Goal: Task Accomplishment & Management: Manage account settings

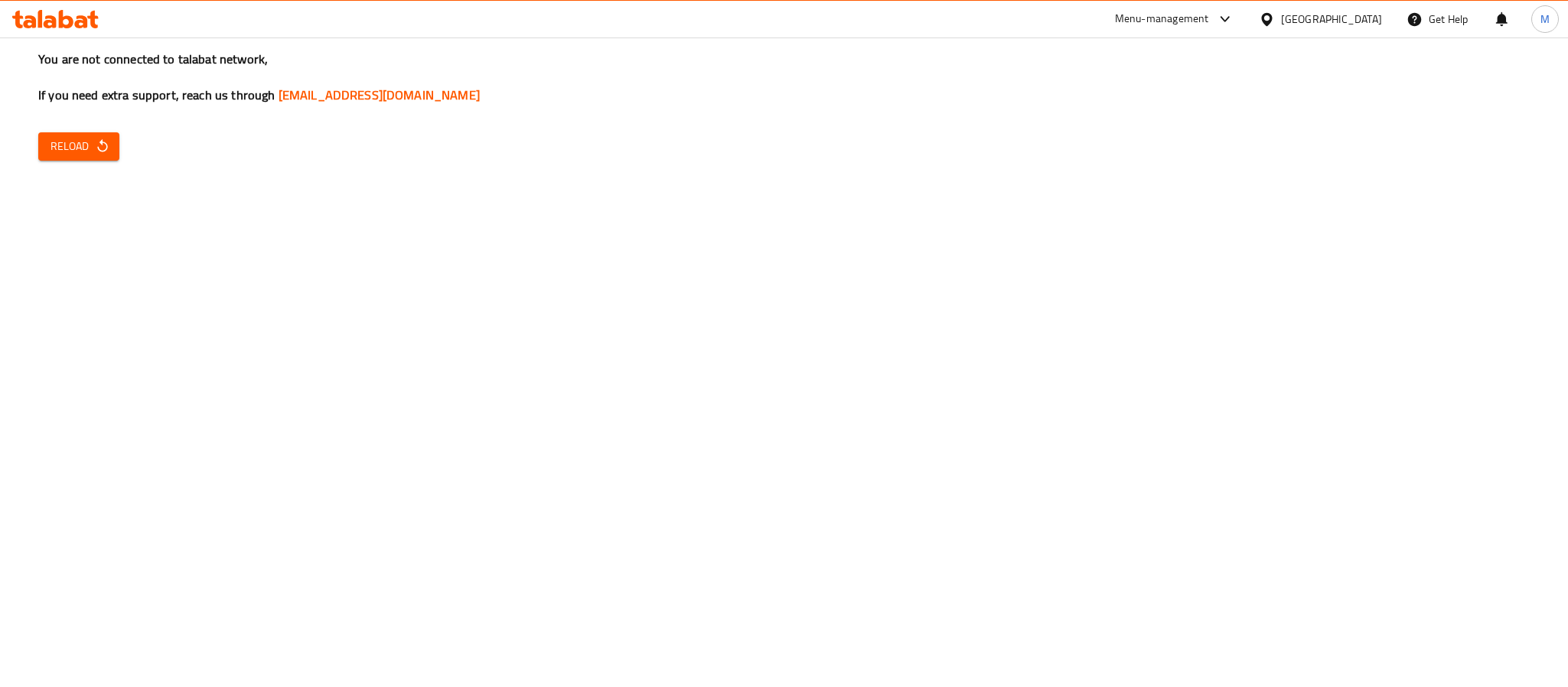
click at [109, 145] on button "Reload" at bounding box center [78, 147] width 81 height 28
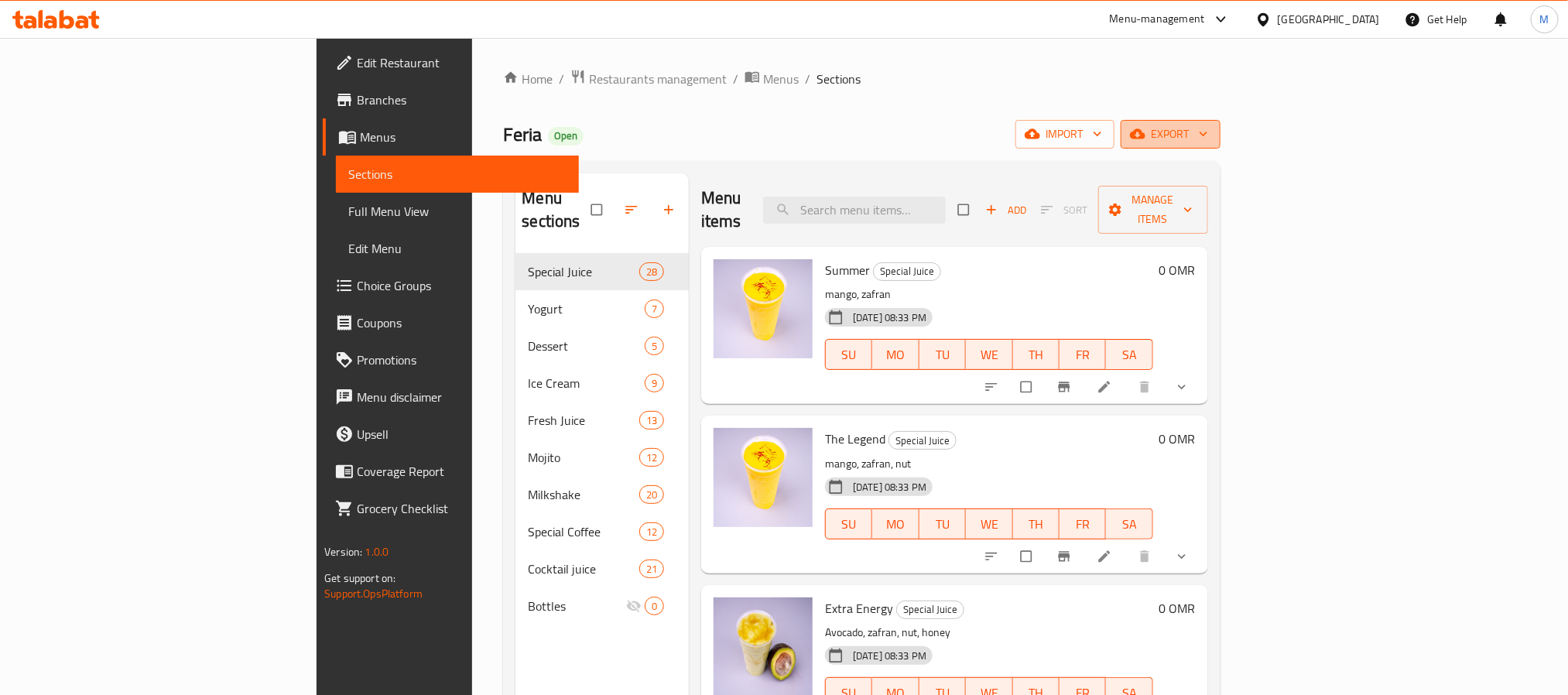
click at [1208, 133] on span "export" at bounding box center [1170, 134] width 75 height 19
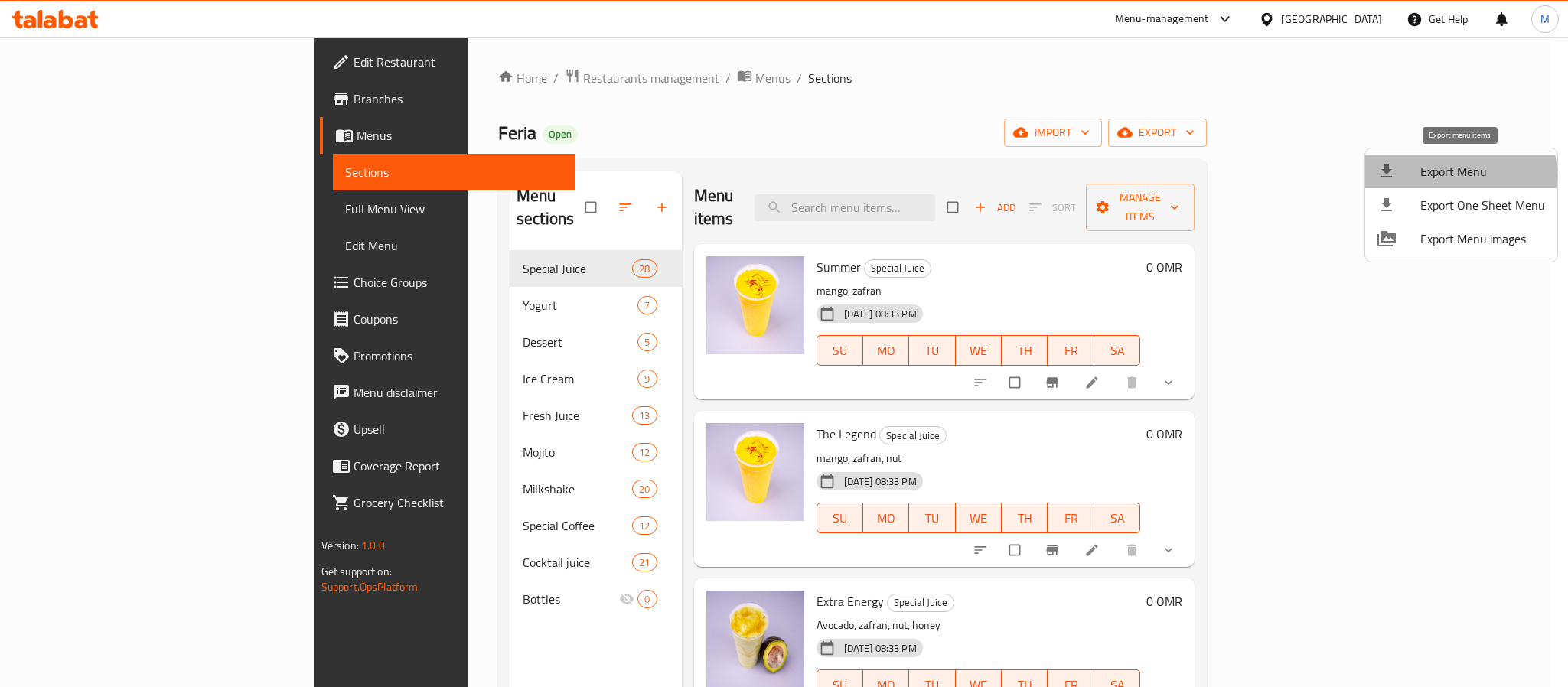
click at [1452, 175] on span "Export Menu" at bounding box center [1483, 171] width 125 height 18
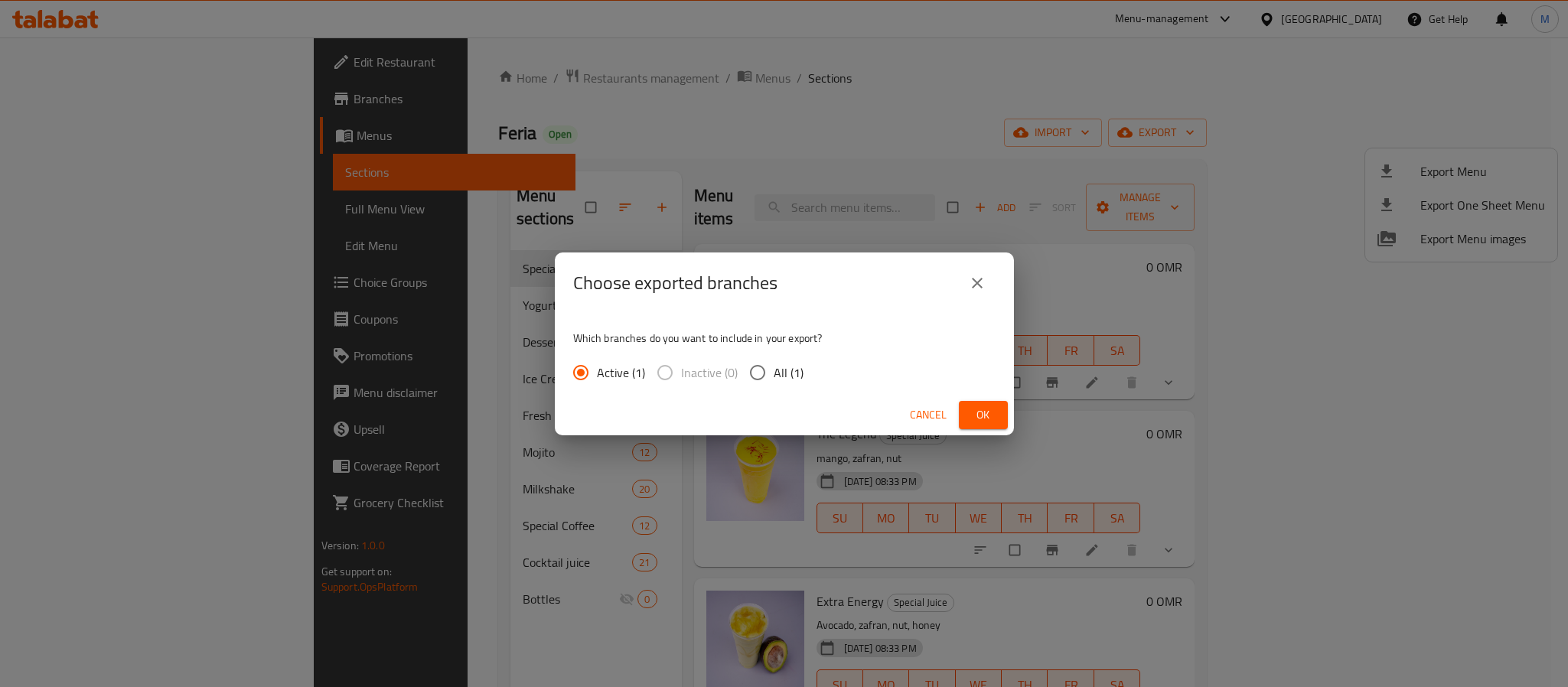
click at [792, 370] on span "All (1)" at bounding box center [789, 372] width 30 height 18
click at [774, 370] on input "All (1)" at bounding box center [757, 373] width 32 height 32
radio input "true"
click at [972, 416] on span "Ok" at bounding box center [983, 415] width 24 height 19
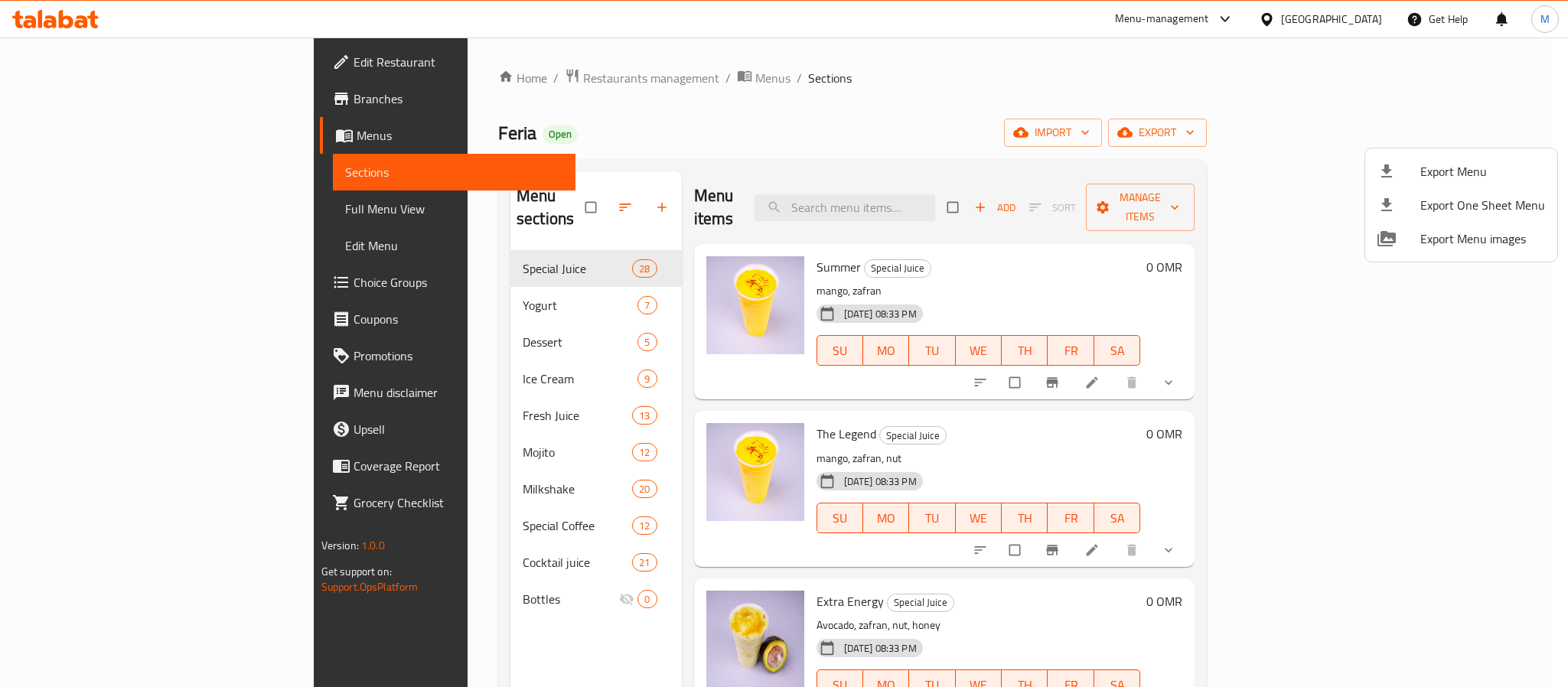
drag, startPoint x: 729, startPoint y: 101, endPoint x: 618, endPoint y: 184, distance: 138.6
click at [729, 102] on div at bounding box center [784, 344] width 1568 height 687
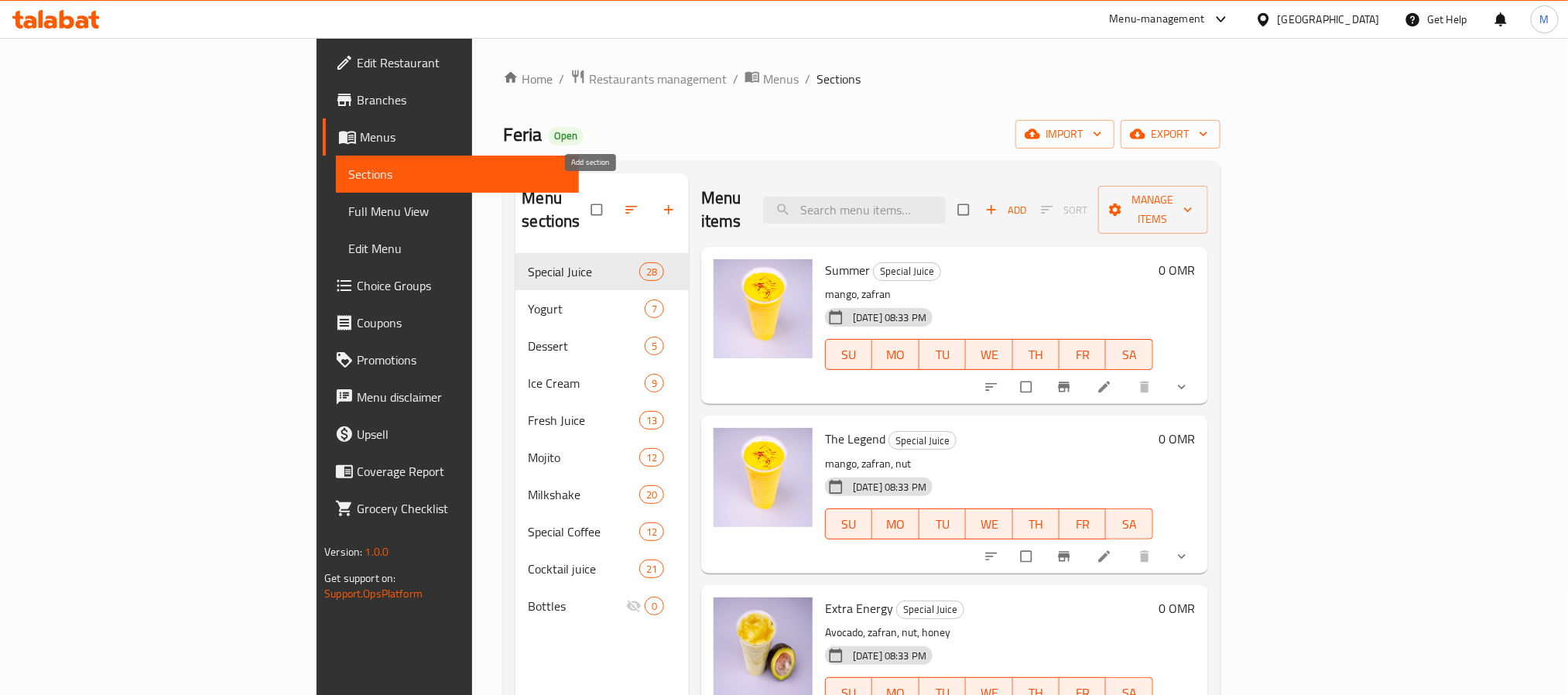
click at [661, 202] on icon "button" at bounding box center [668, 209] width 15 height 15
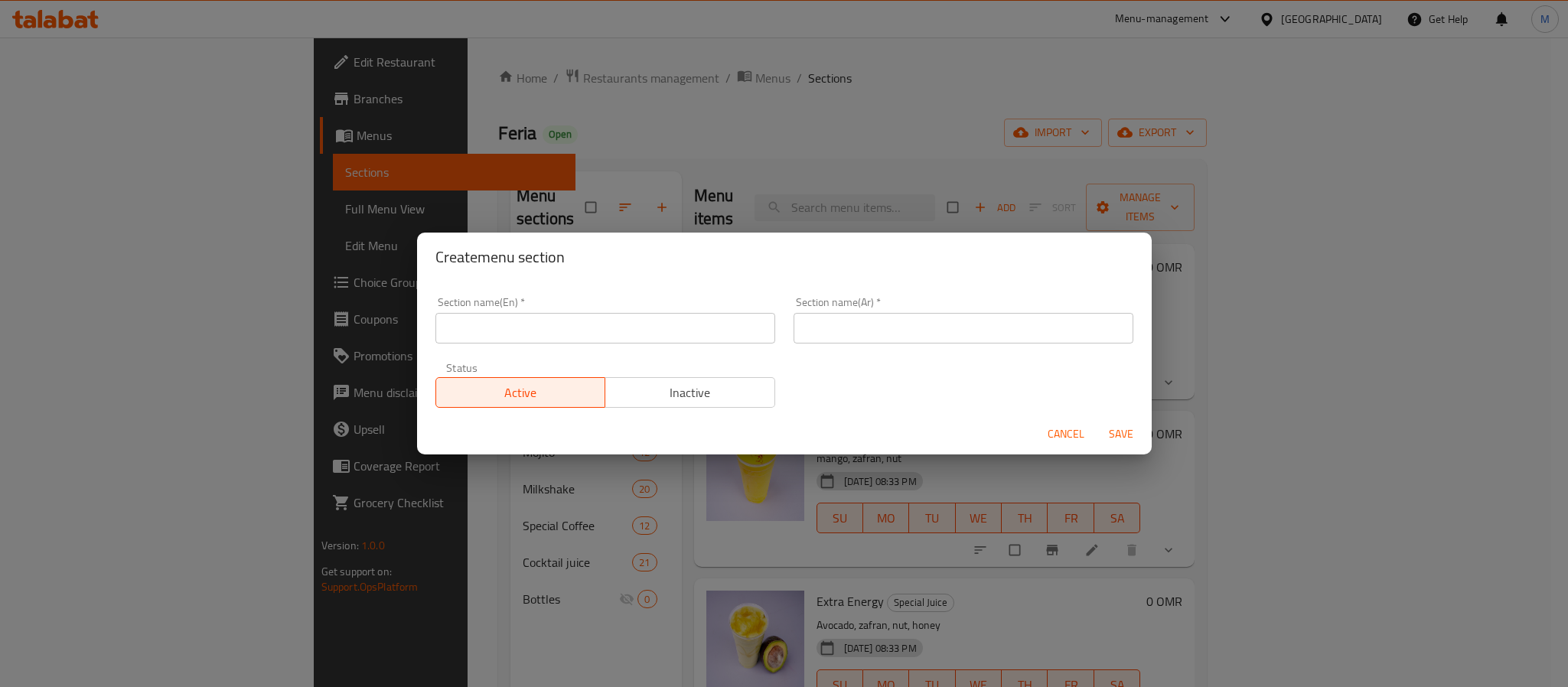
click at [643, 332] on input "text" at bounding box center [606, 328] width 339 height 31
type input "Boxes"
type input "البوكسات"
click at [1097, 420] on button "Save" at bounding box center [1121, 434] width 49 height 28
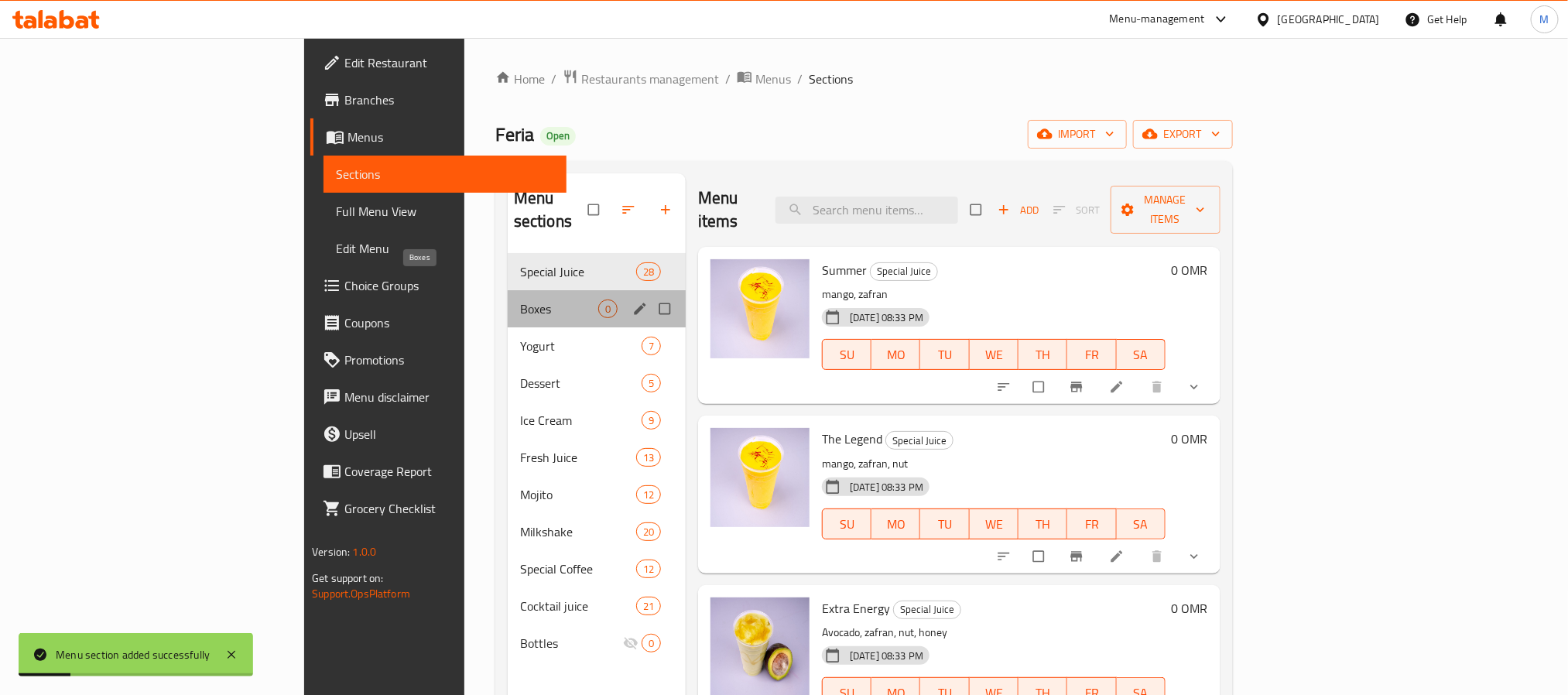
click at [520, 300] on span "Boxes" at bounding box center [559, 308] width 78 height 18
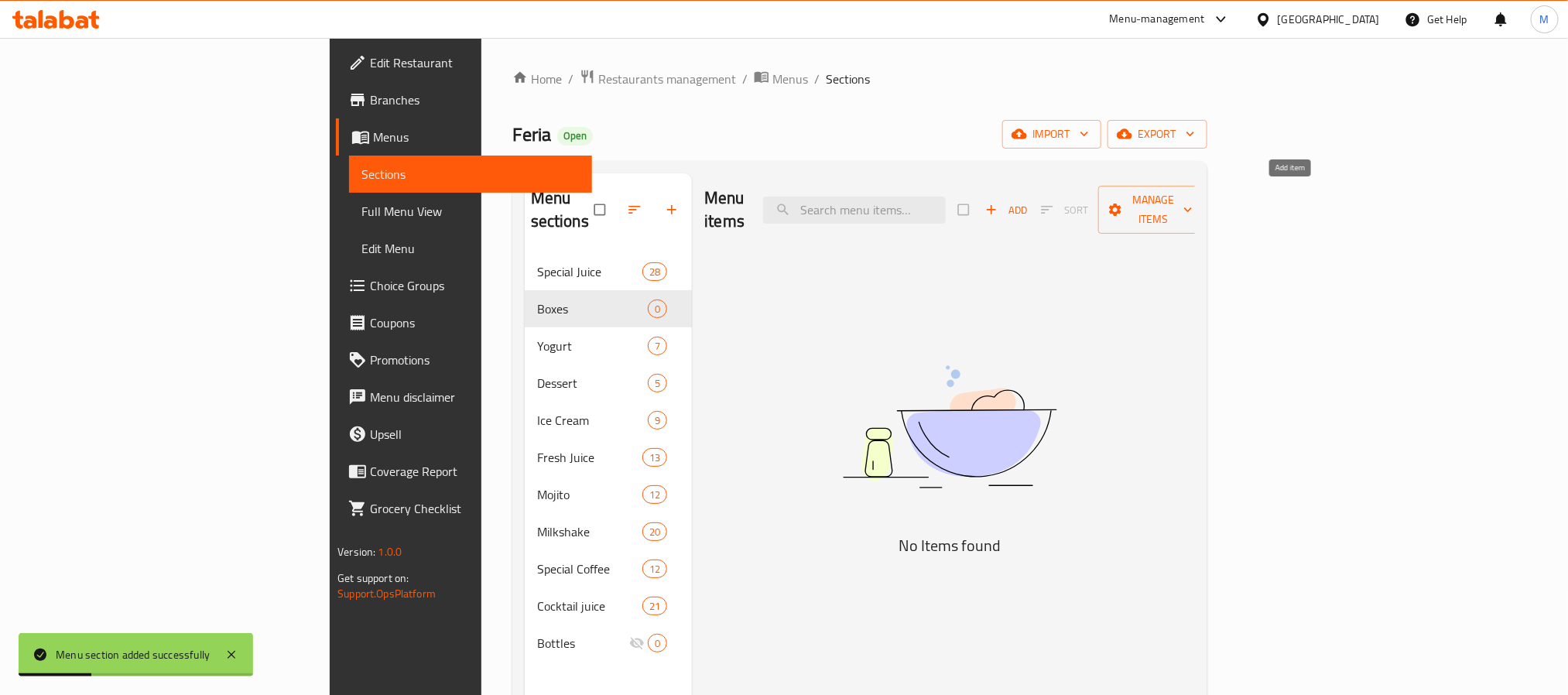
click at [1027, 207] on span "Add" at bounding box center [1006, 210] width 42 height 18
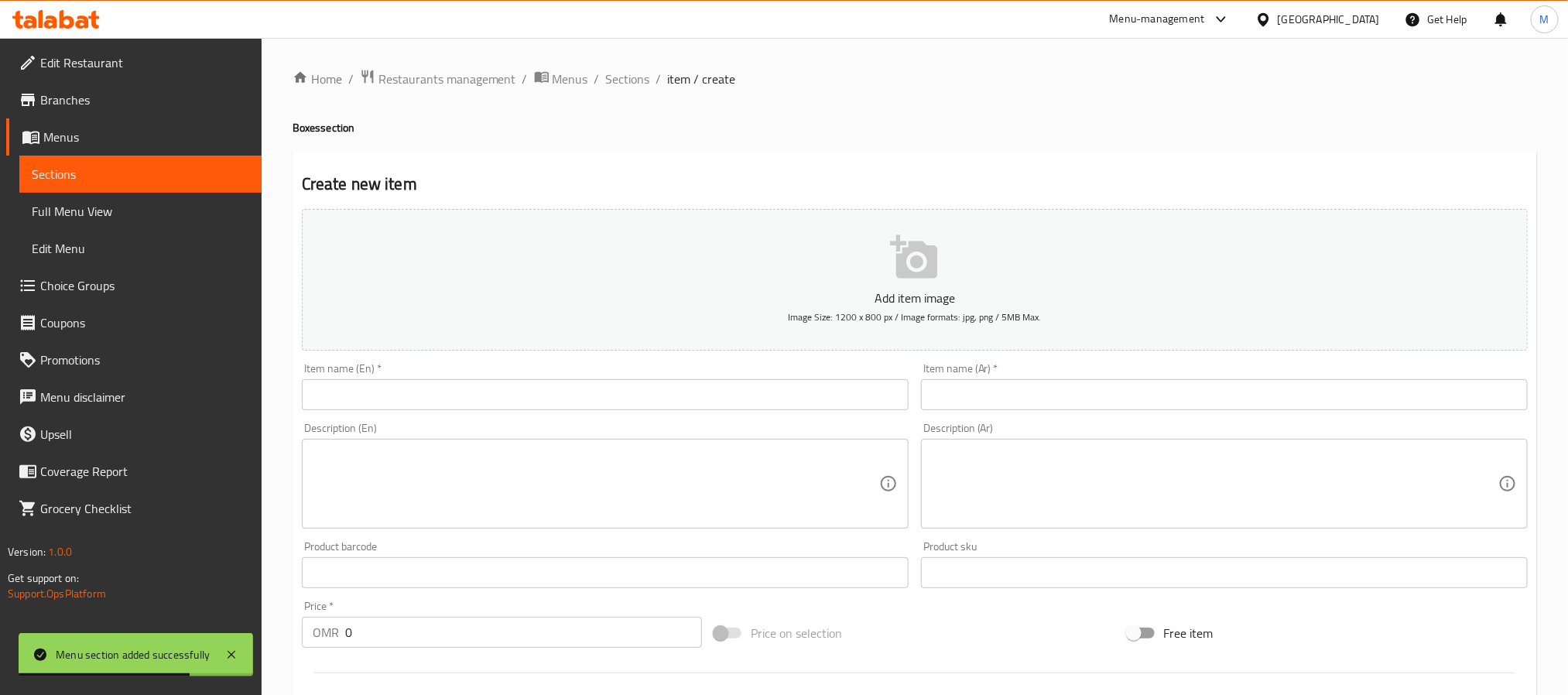
click at [573, 405] on input "text" at bounding box center [605, 395] width 607 height 31
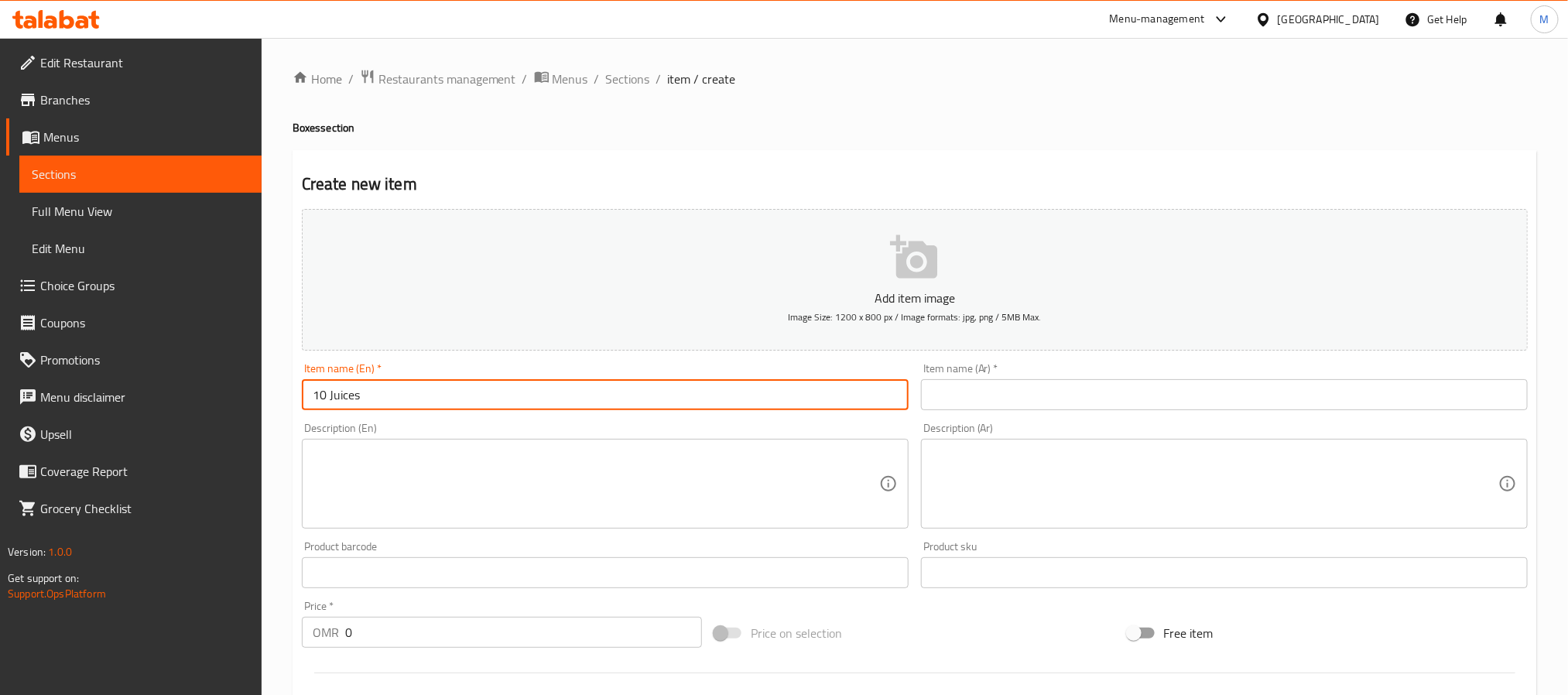
type input "10 Juices"
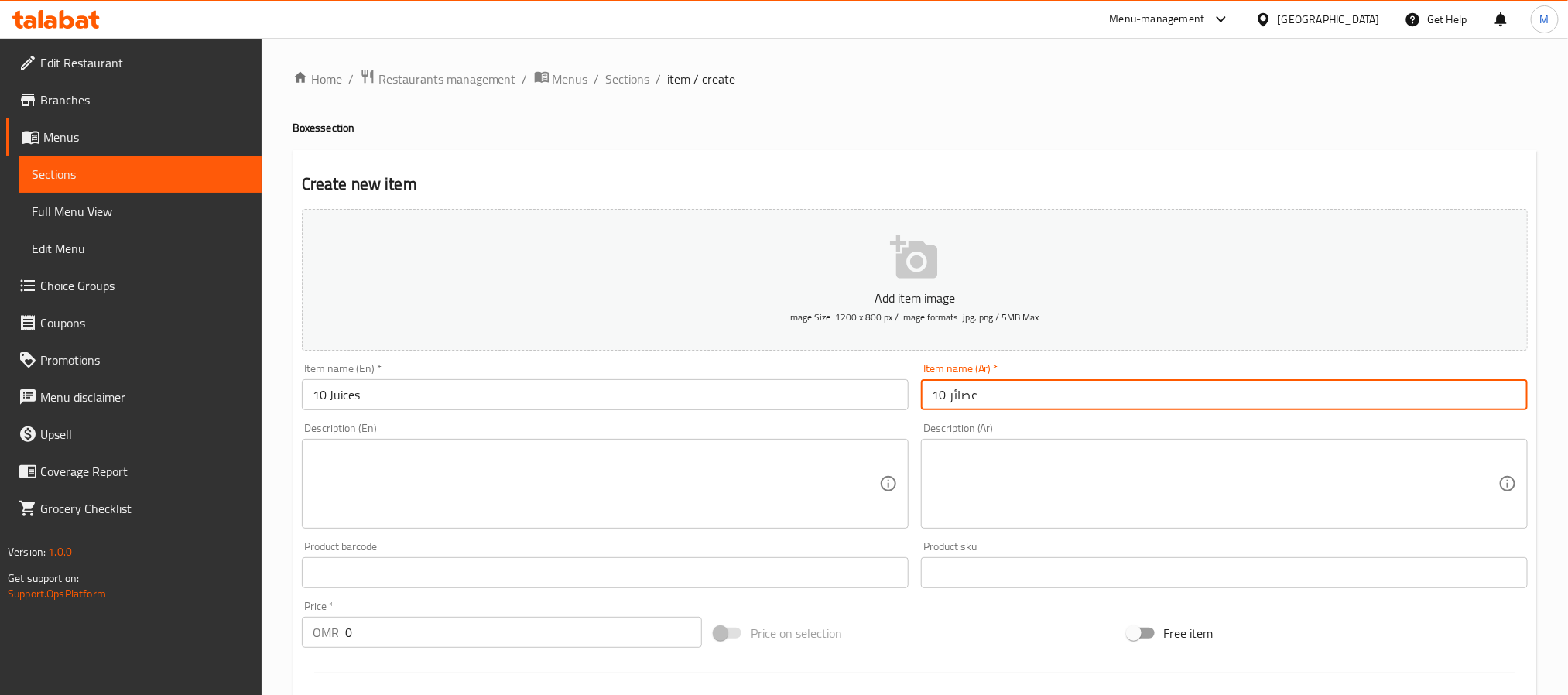
type input "10 عصائر"
click at [458, 640] on input "0" at bounding box center [523, 632] width 357 height 31
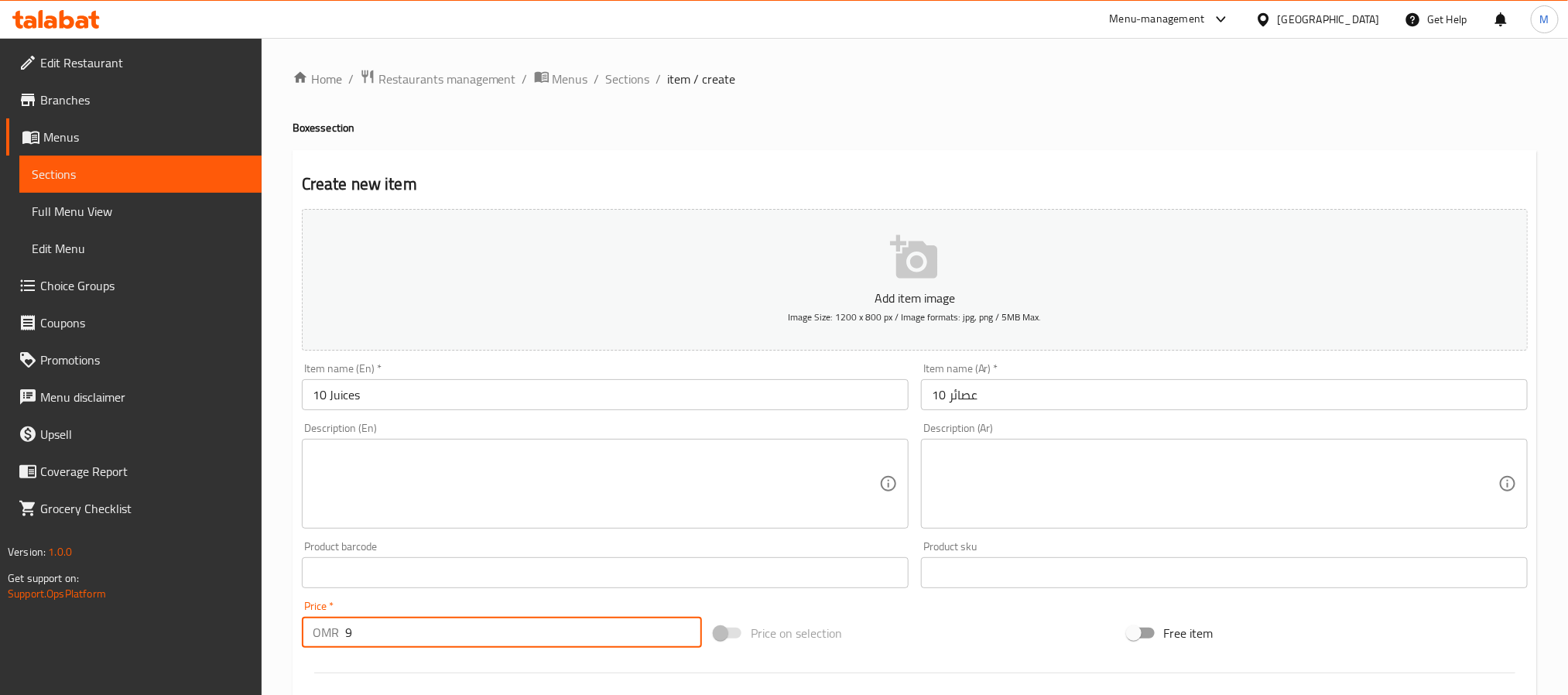
type input "9"
type input "13"
click at [444, 404] on input "text" at bounding box center [605, 395] width 607 height 31
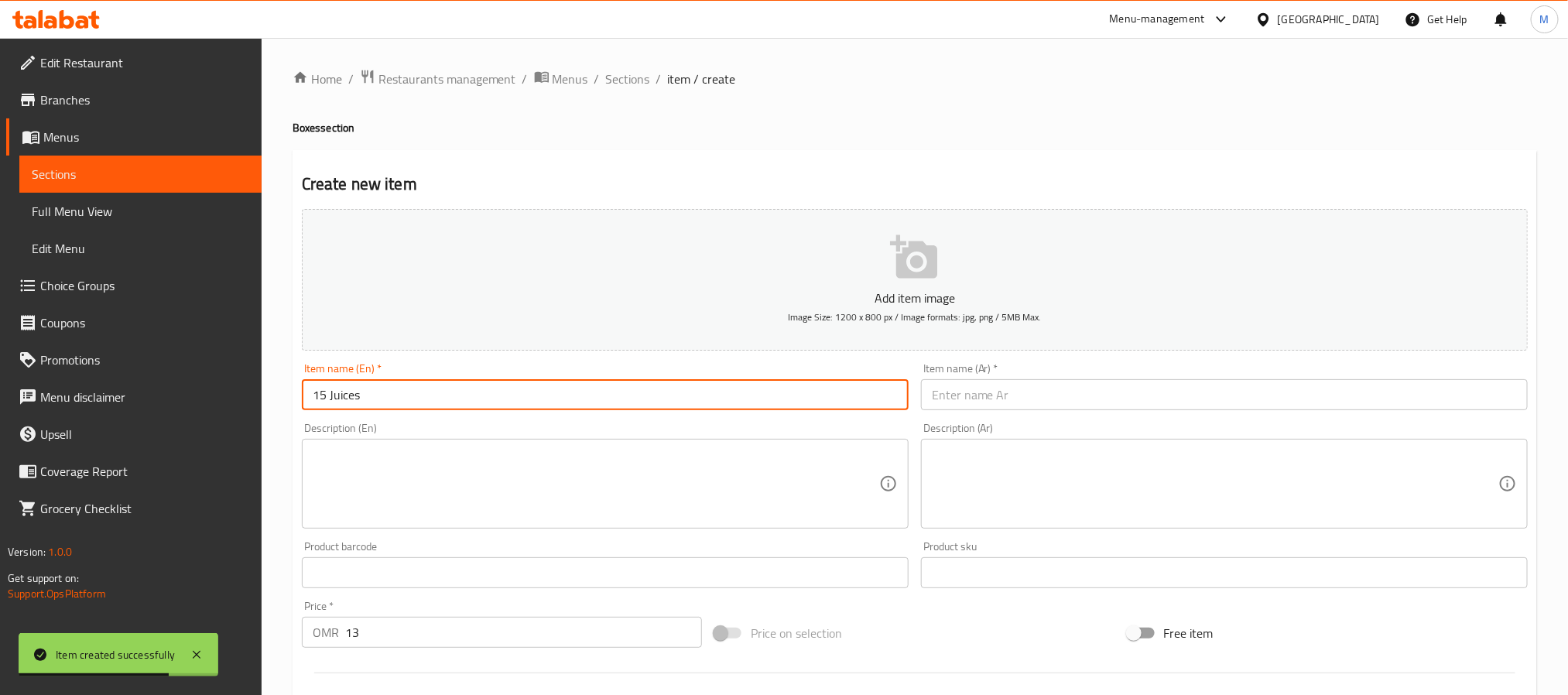
type input "15 Juices"
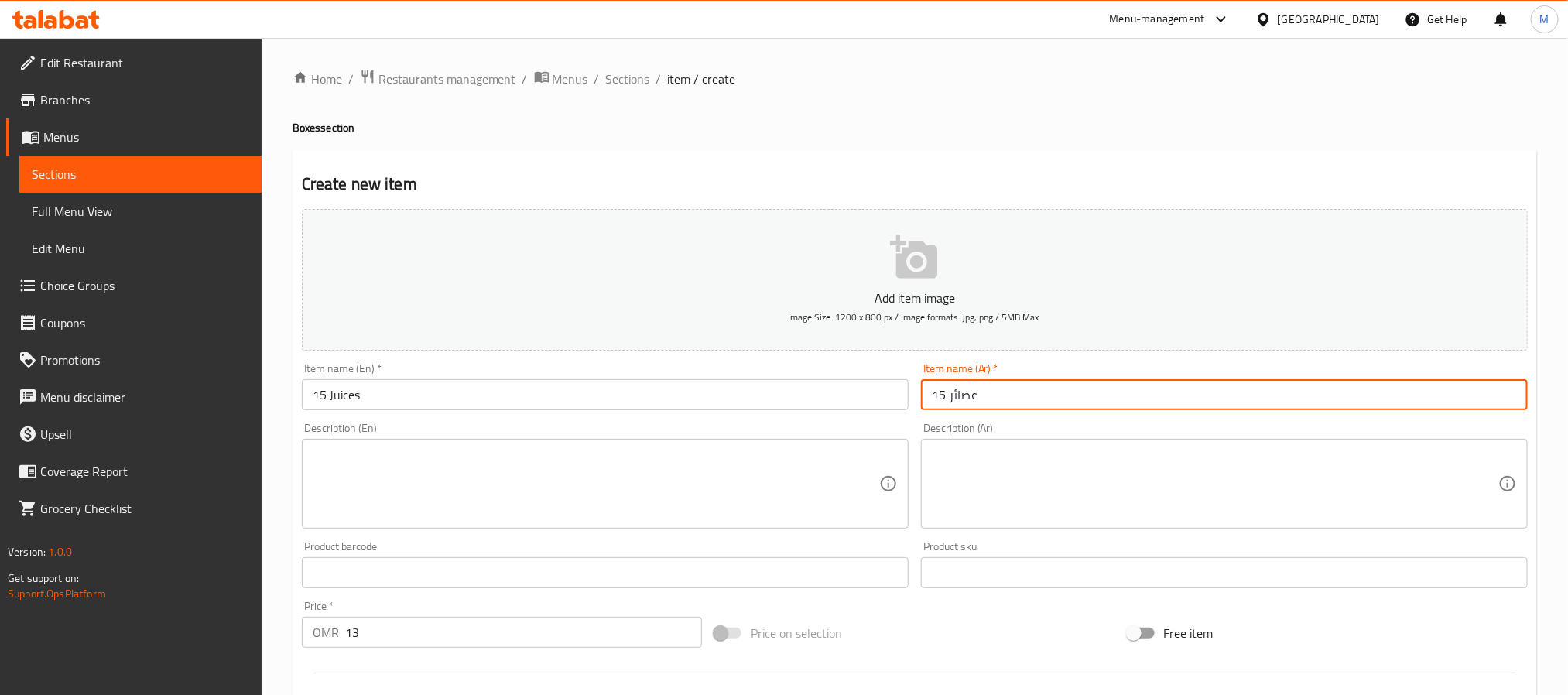
type input "15 عصائر"
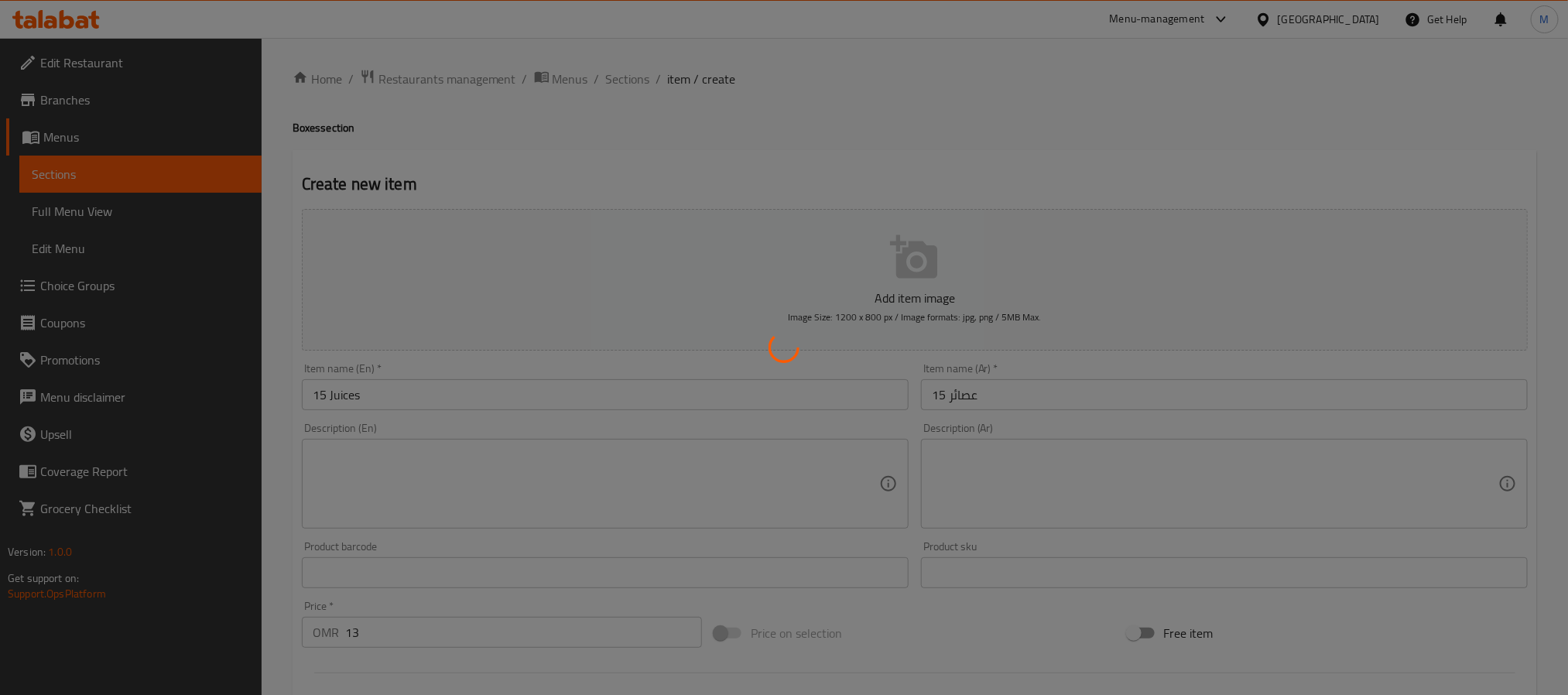
type input "0"
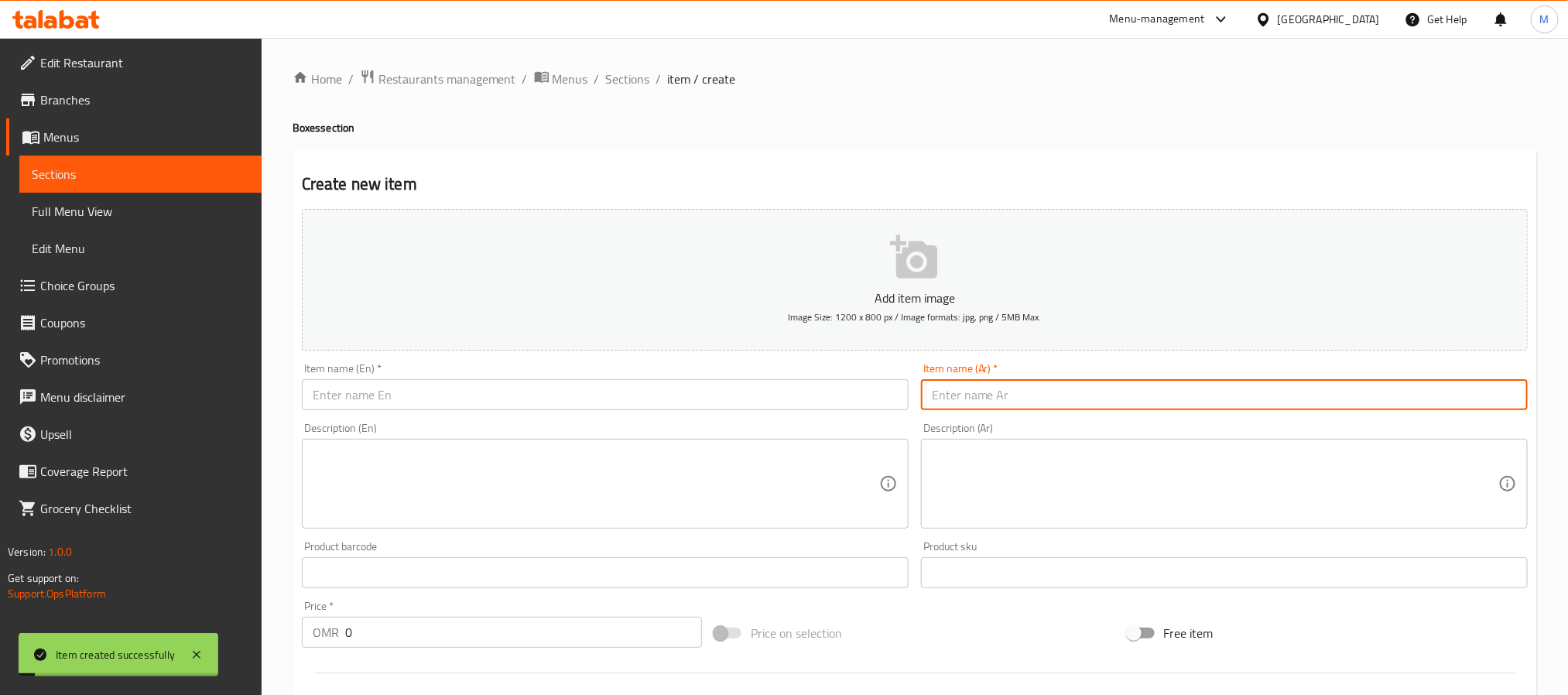
click at [299, 403] on div "Item name (En)   * Item name (En) *" at bounding box center [604, 387] width 619 height 60
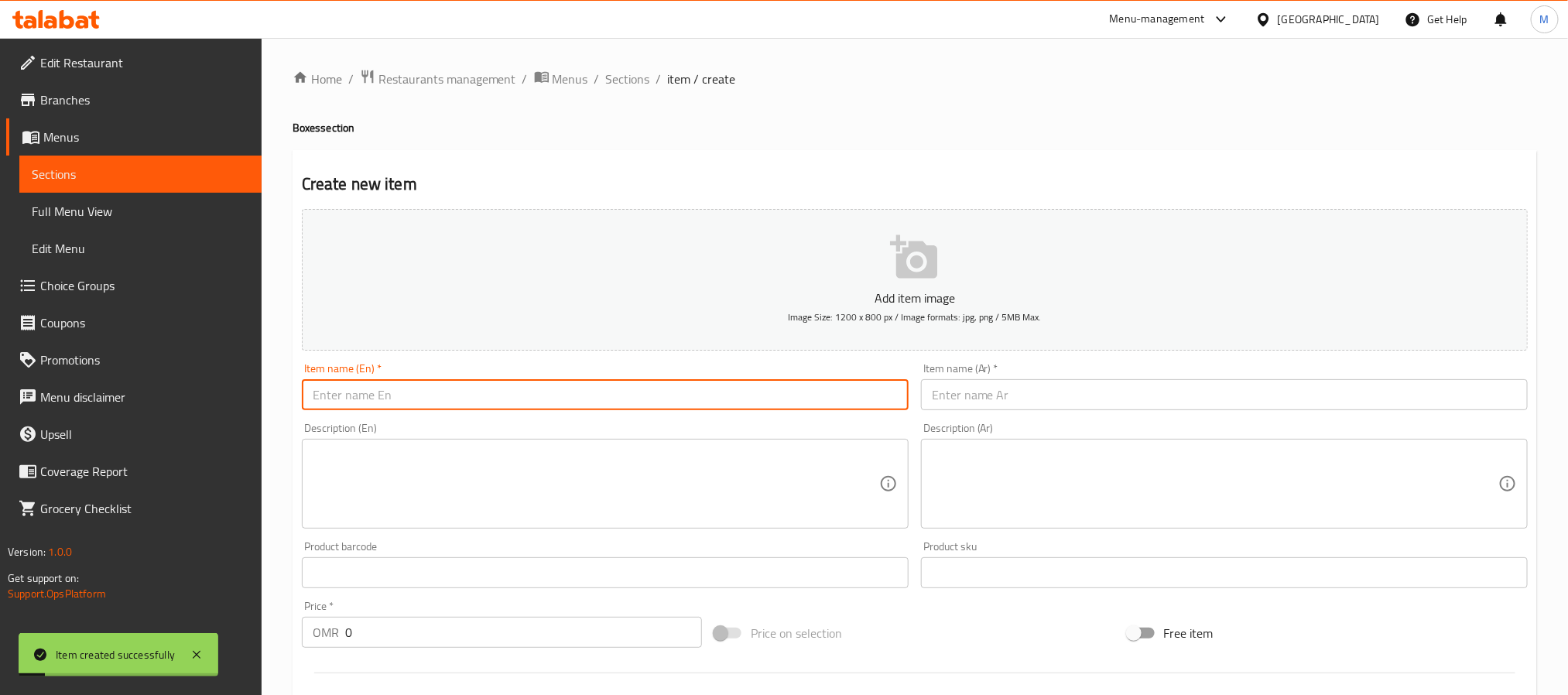
click at [348, 395] on input "text" at bounding box center [605, 395] width 607 height 31
paste input "15 Juices"
click at [321, 402] on input "15 Juices" at bounding box center [605, 395] width 607 height 31
type input "20 Juices"
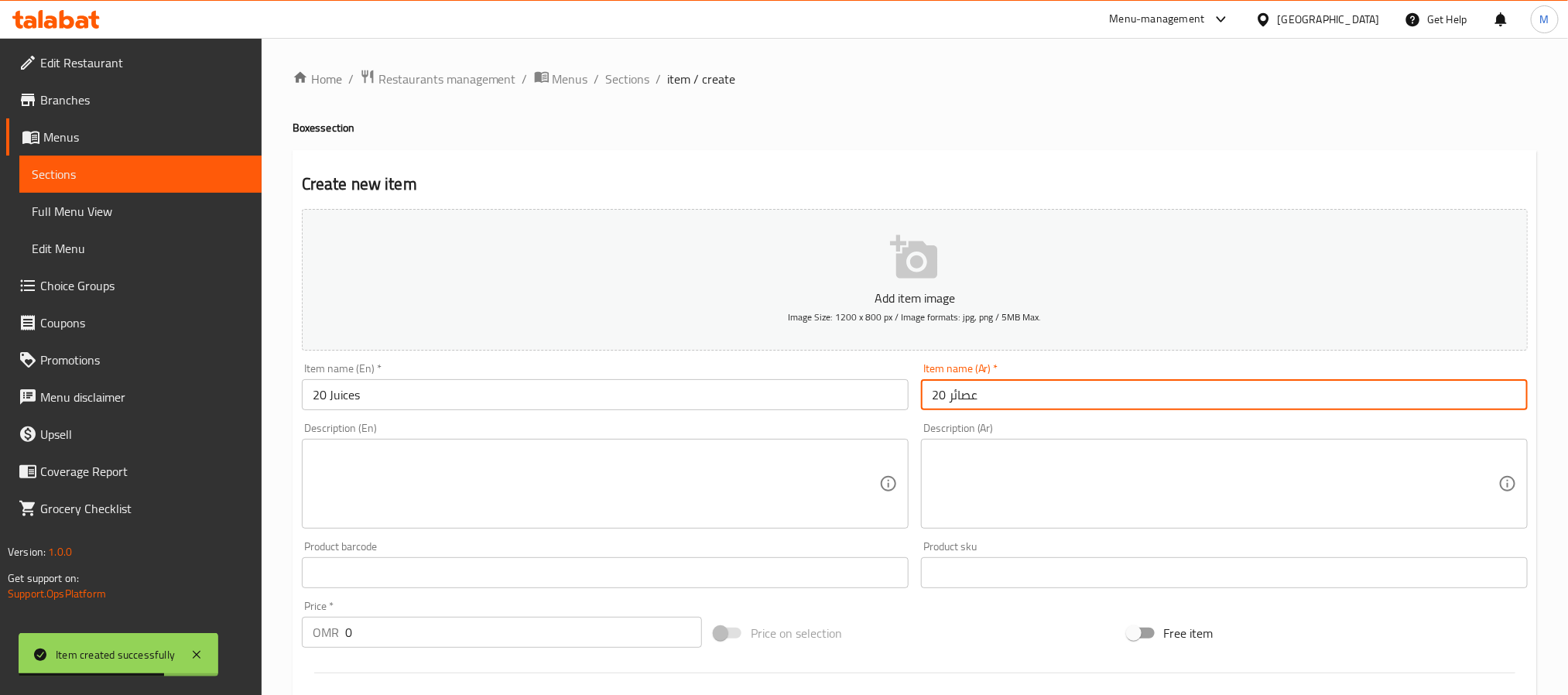
type input "20 عصائر"
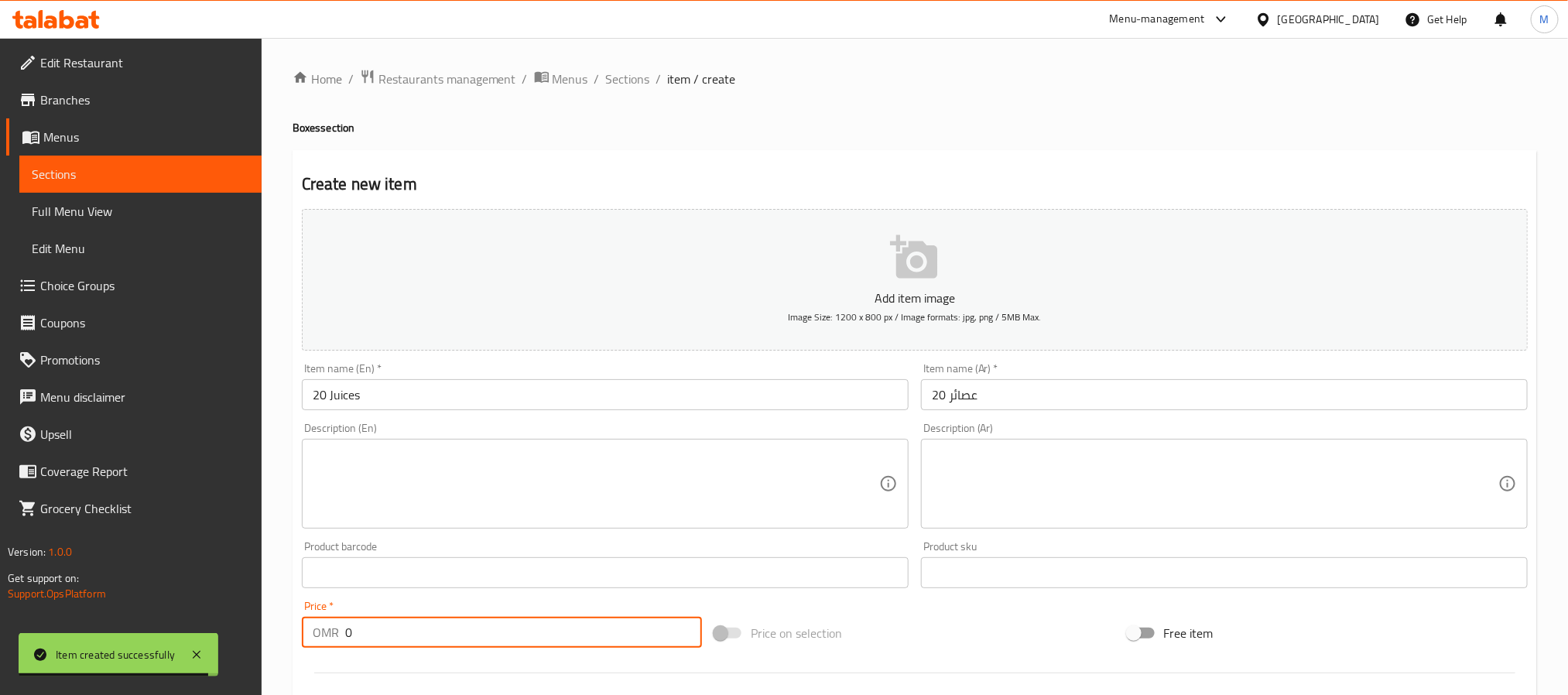
click at [461, 642] on input "0" at bounding box center [523, 632] width 357 height 31
type input "17"
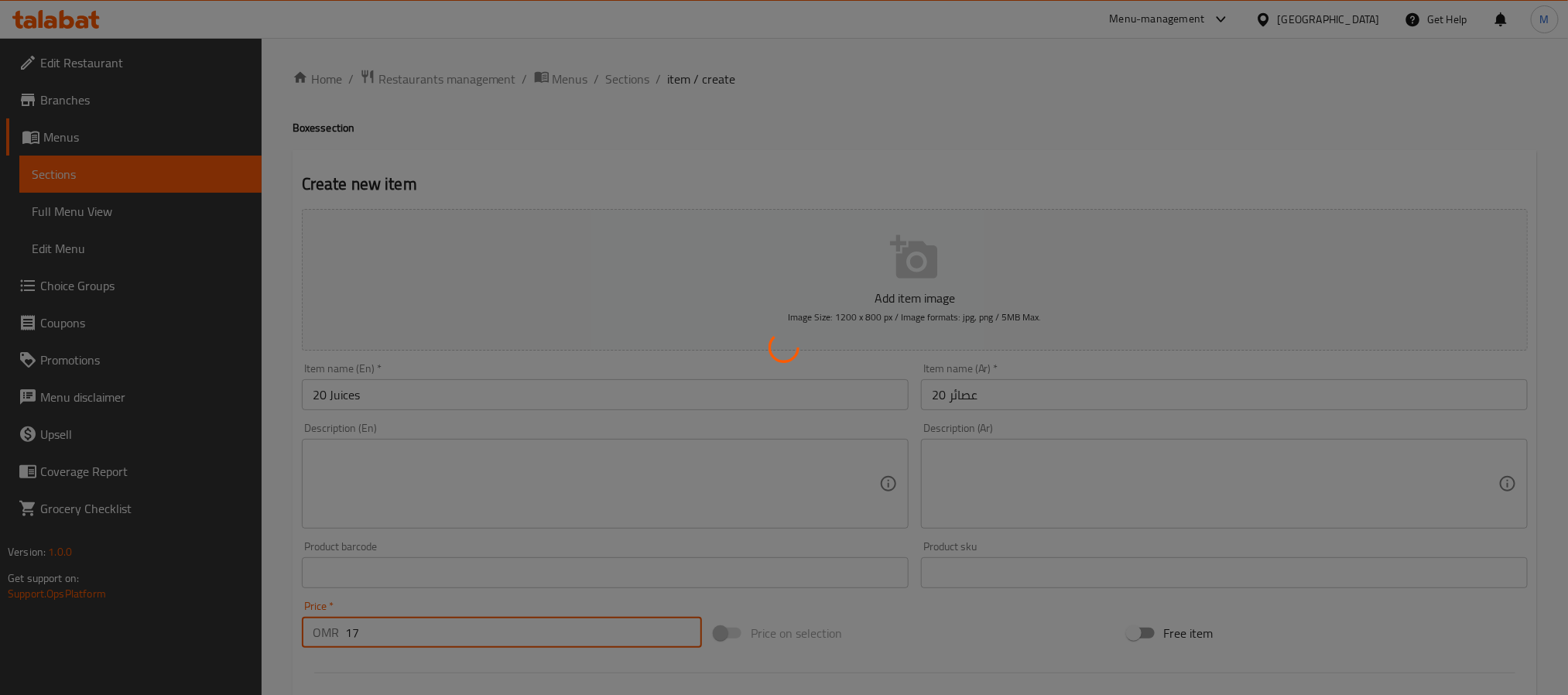
type input "0"
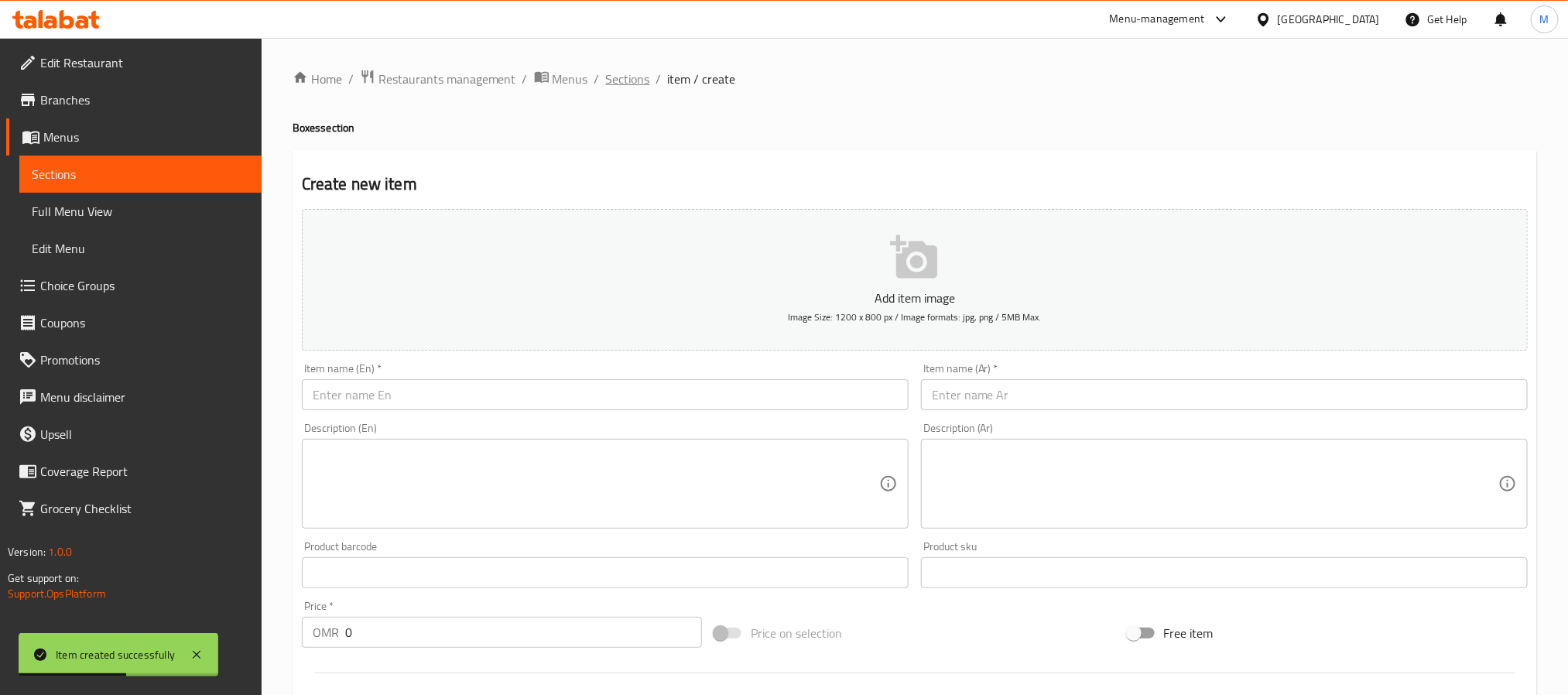
click at [622, 75] on span "Sections" at bounding box center [628, 78] width 44 height 18
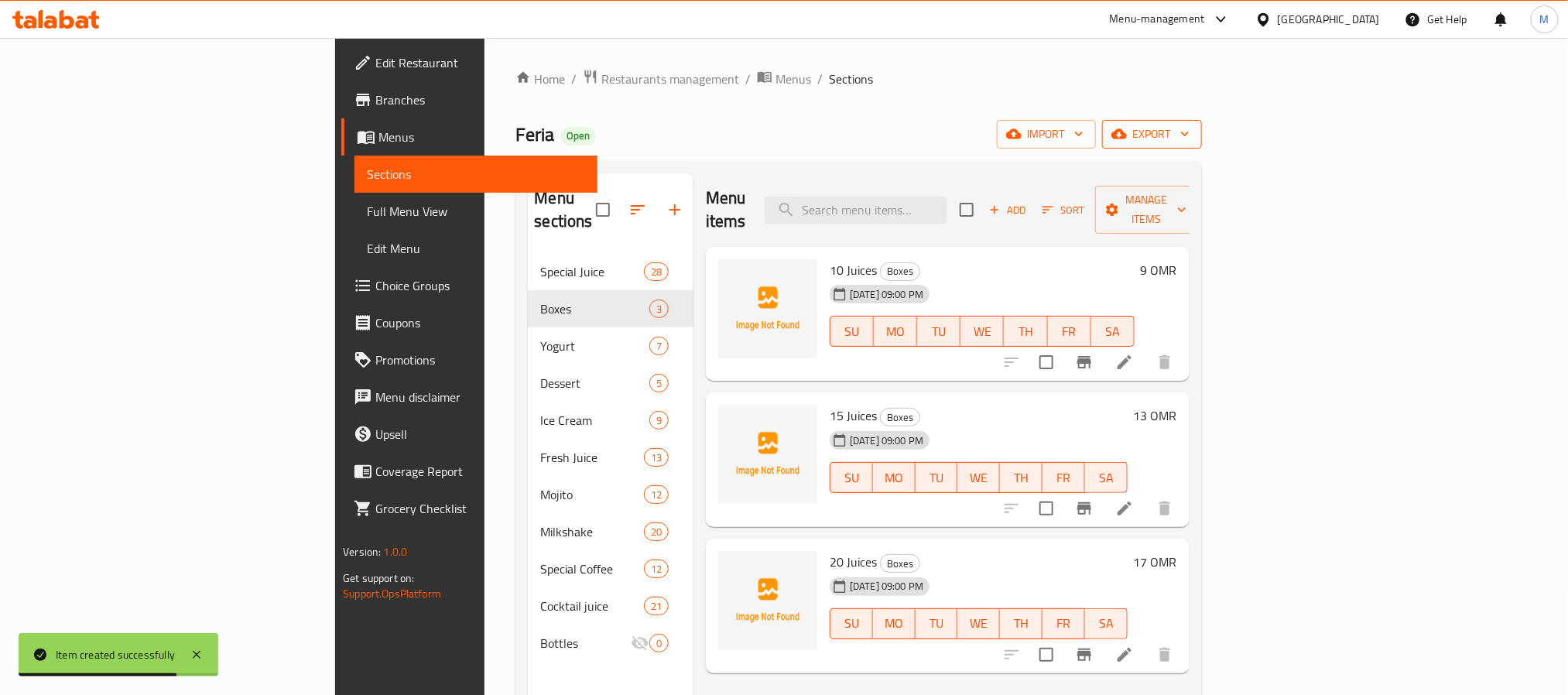
click at [1190, 129] on span "export" at bounding box center [1152, 134] width 75 height 19
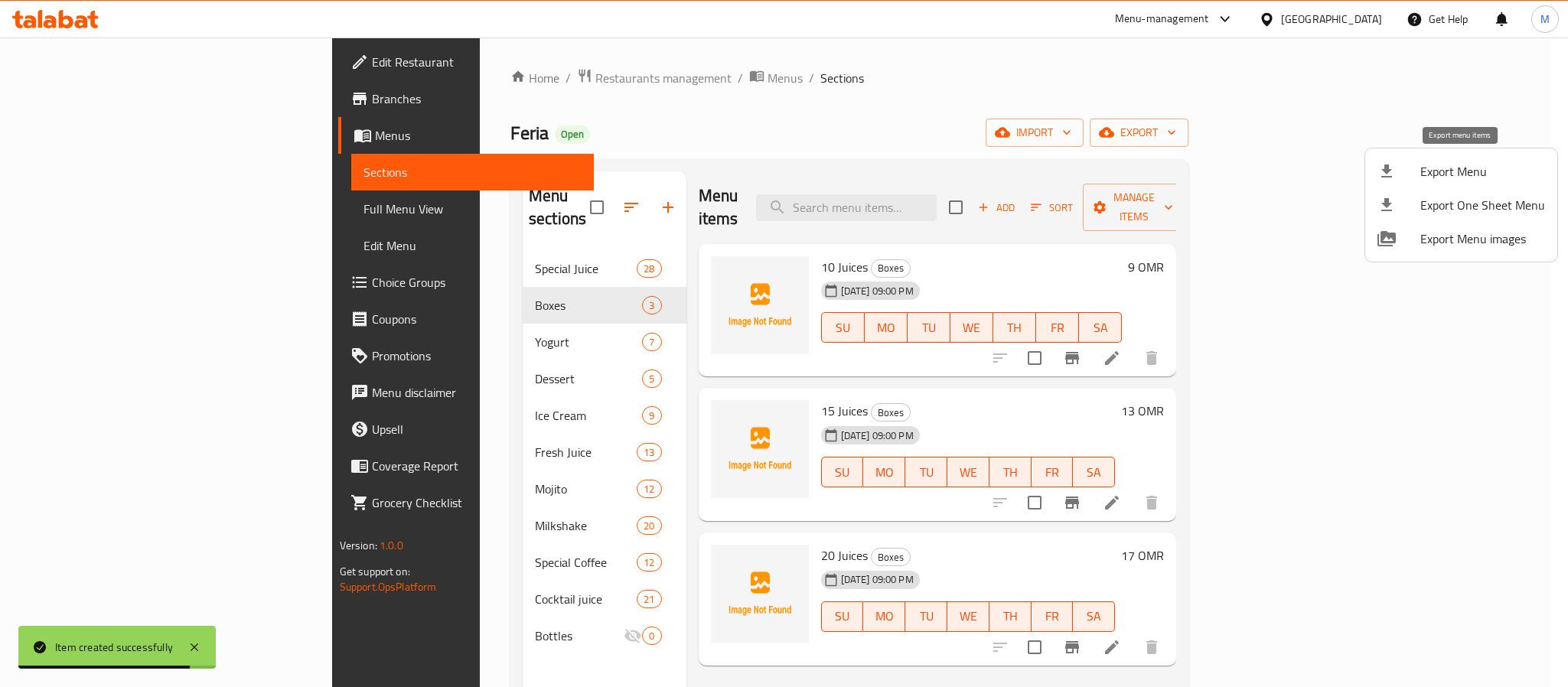
click at [1428, 171] on span "Export Menu" at bounding box center [1483, 171] width 125 height 18
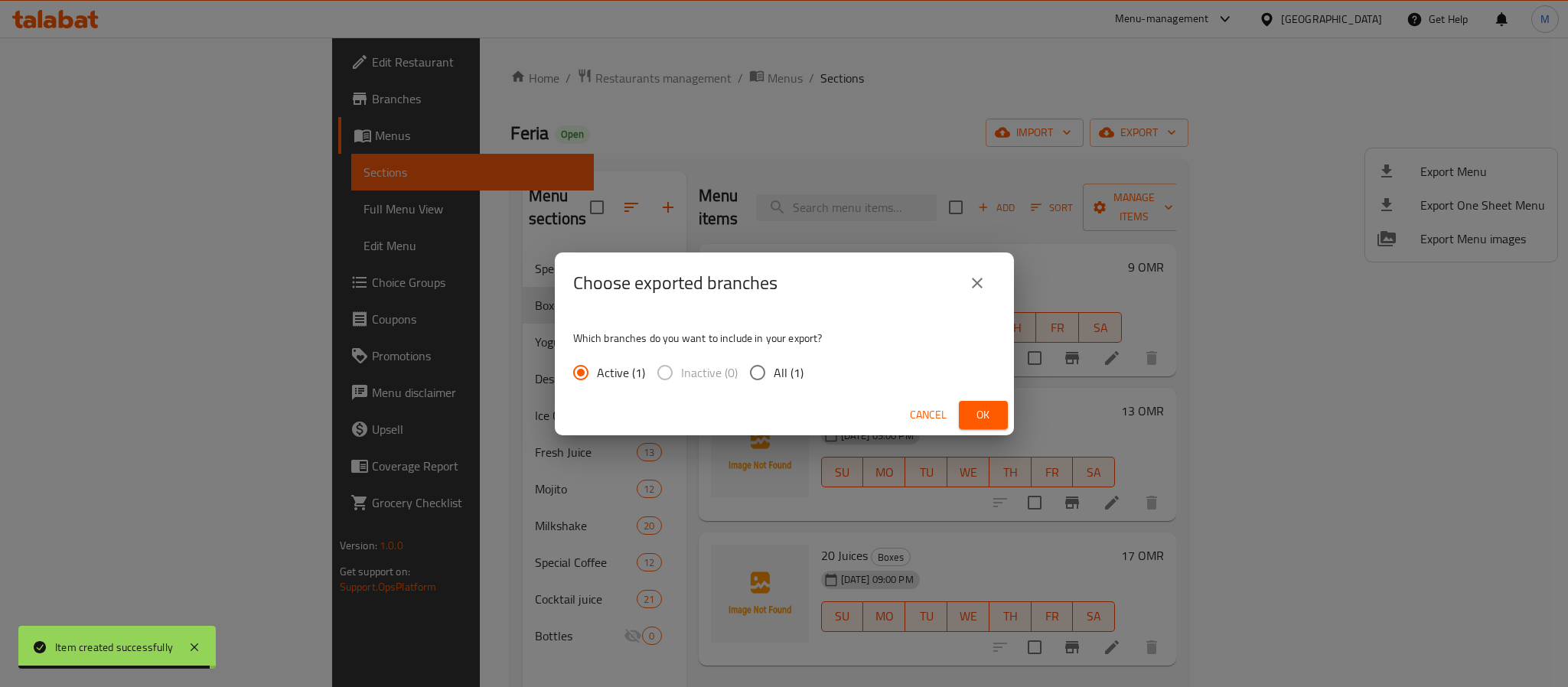
click at [790, 373] on span "All (1)" at bounding box center [789, 372] width 30 height 18
click at [774, 373] on input "All (1)" at bounding box center [757, 373] width 32 height 32
radio input "true"
click at [981, 416] on span "Ok" at bounding box center [983, 415] width 24 height 19
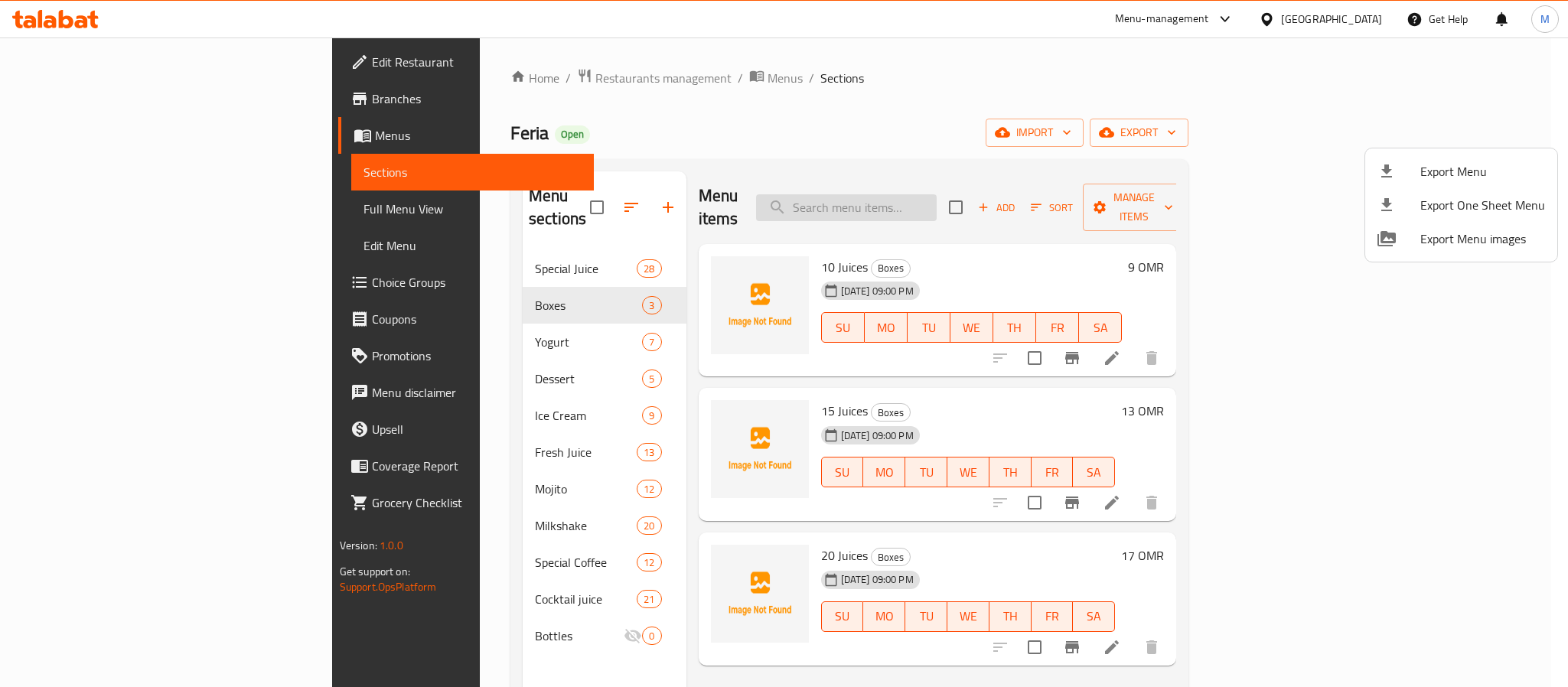
drag, startPoint x: 960, startPoint y: 182, endPoint x: 967, endPoint y: 195, distance: 14.8
click at [962, 182] on div at bounding box center [784, 344] width 1568 height 687
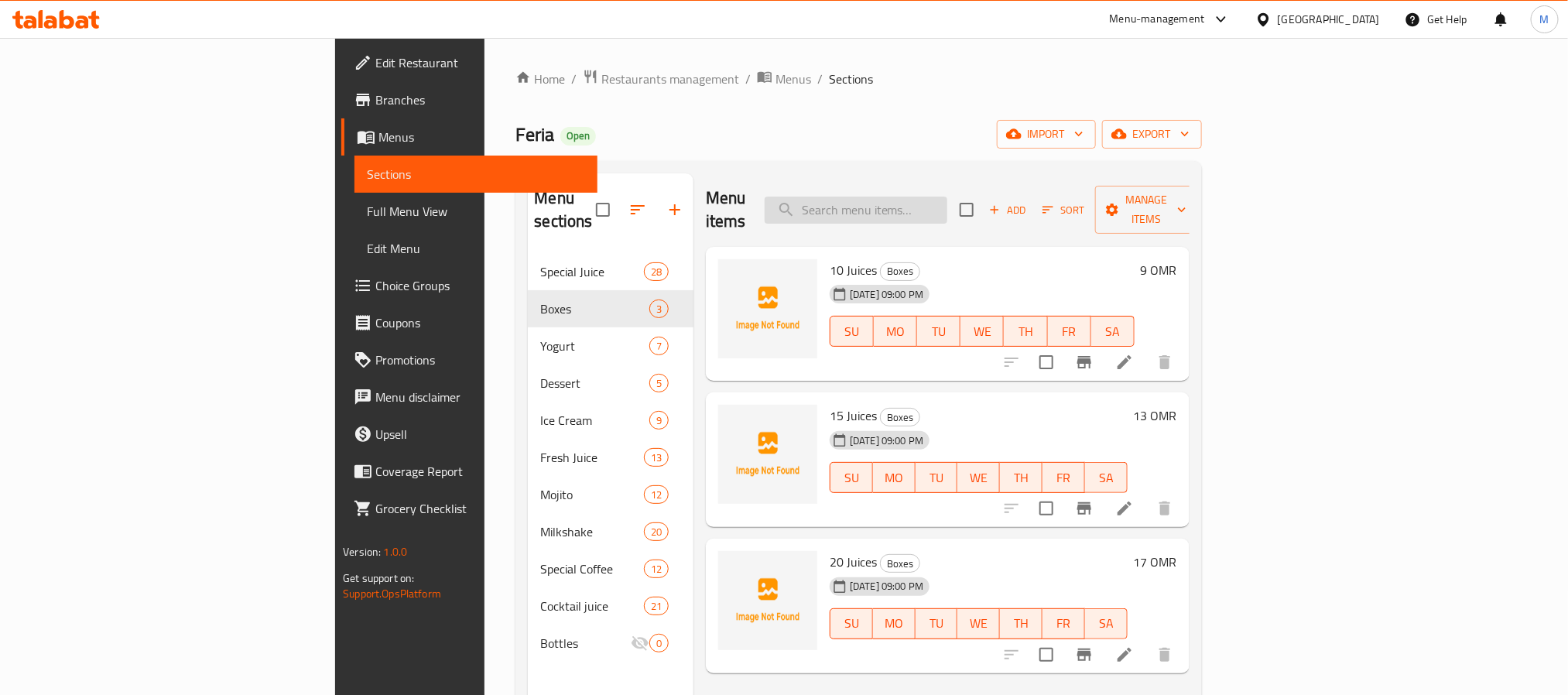
click at [947, 200] on input "search" at bounding box center [856, 210] width 183 height 27
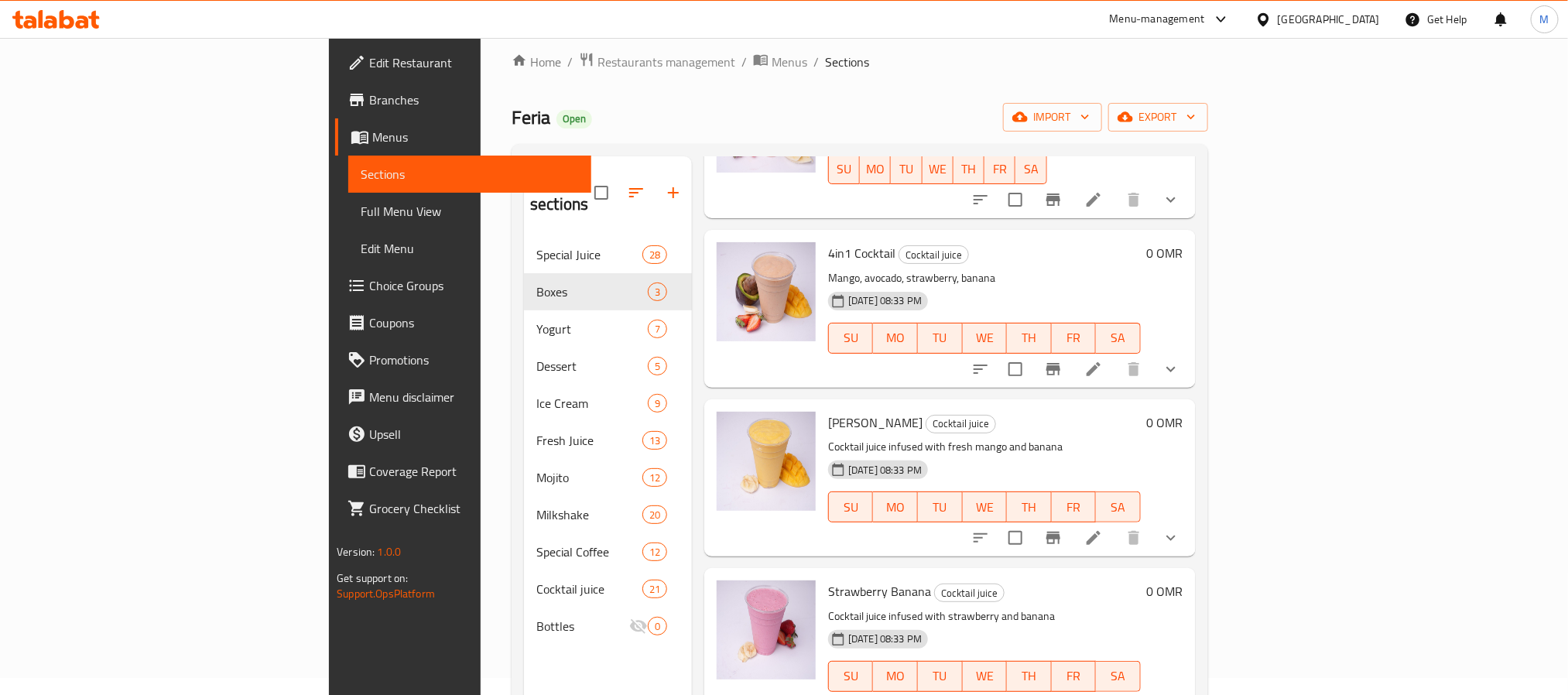
scroll to position [216, 0]
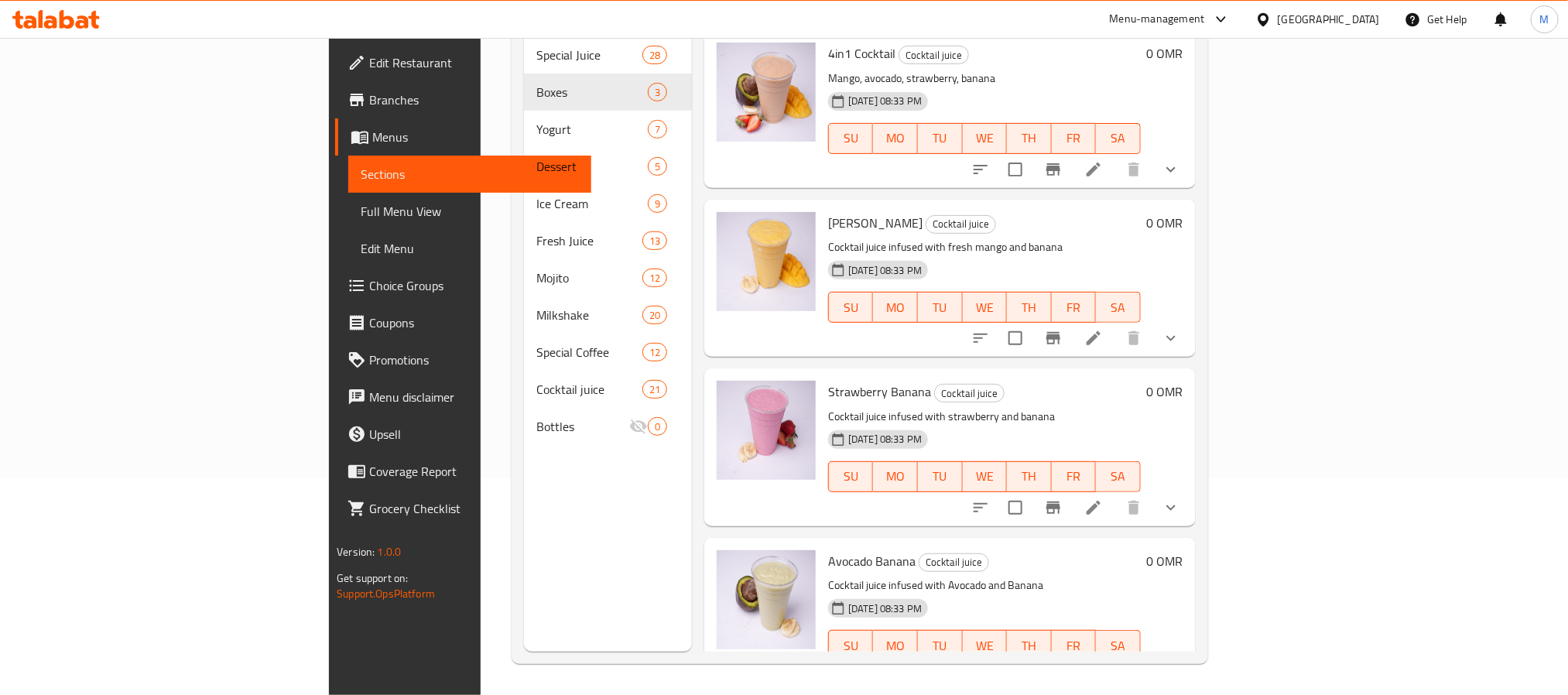
type input "Banana"
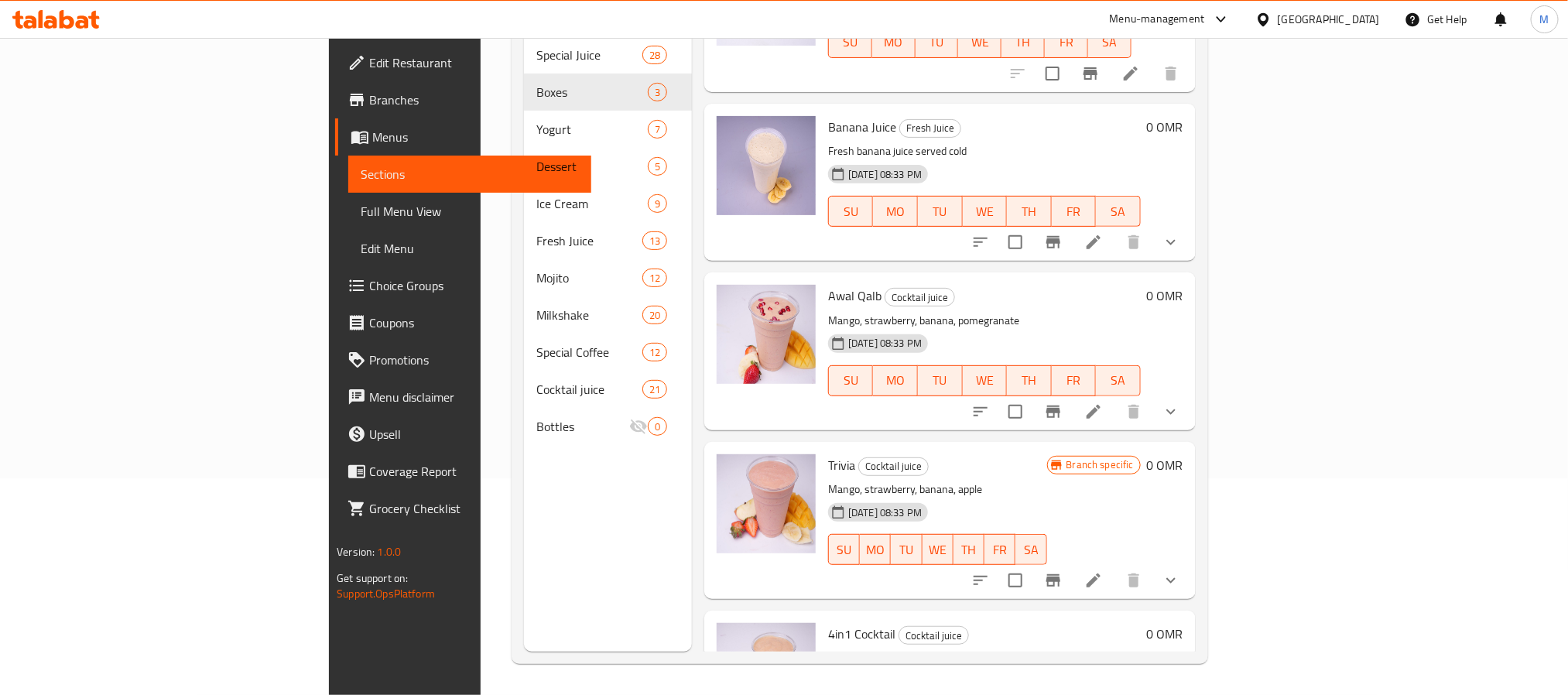
scroll to position [506, 0]
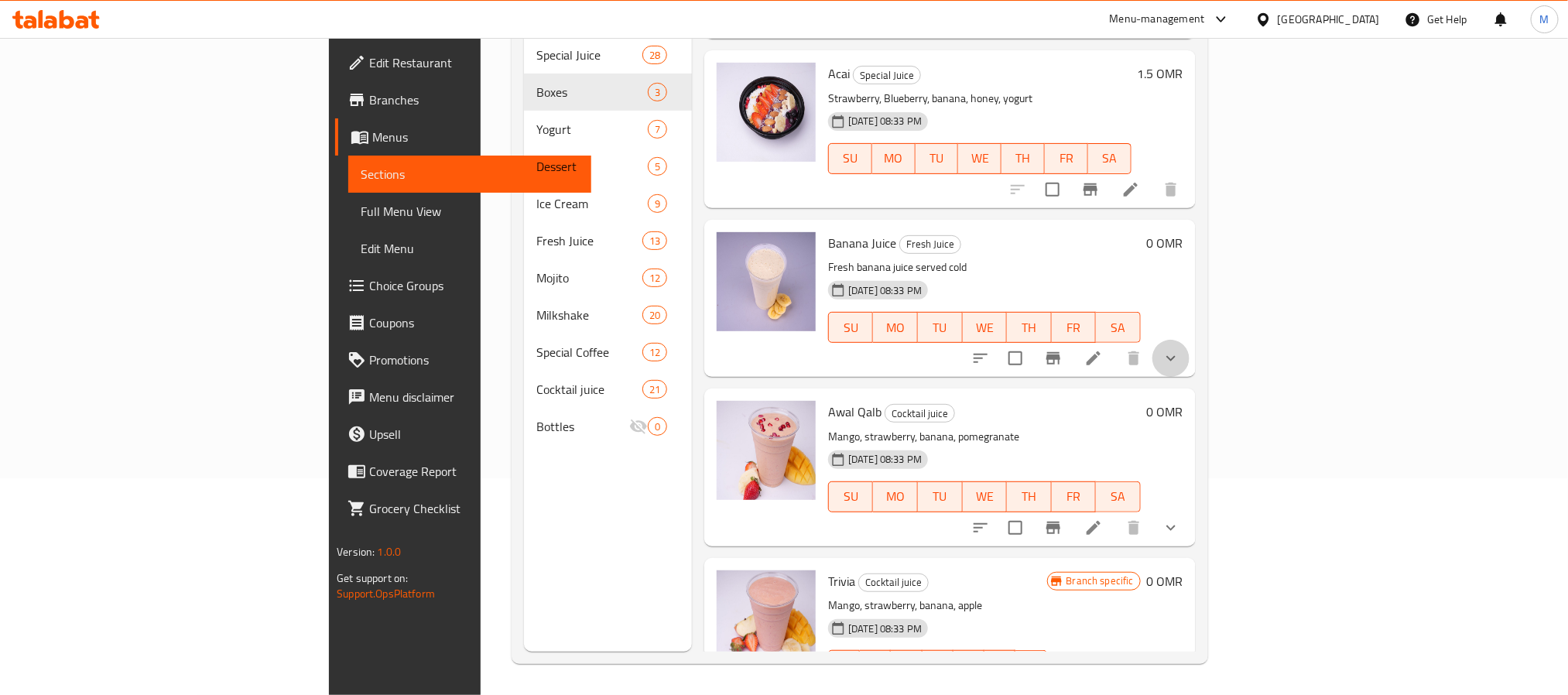
click at [1180, 349] on icon "show more" at bounding box center [1170, 358] width 18 height 18
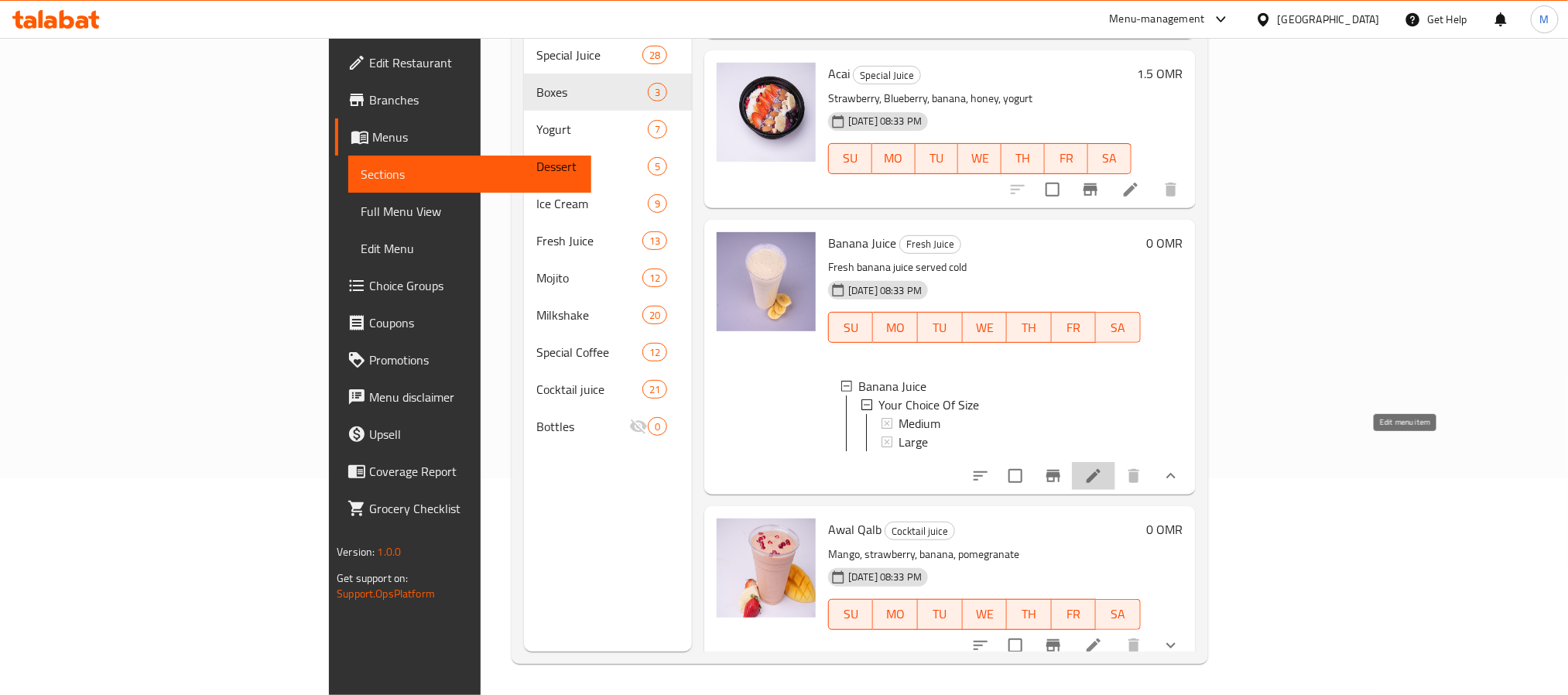
click at [1103, 467] on icon at bounding box center [1093, 475] width 18 height 18
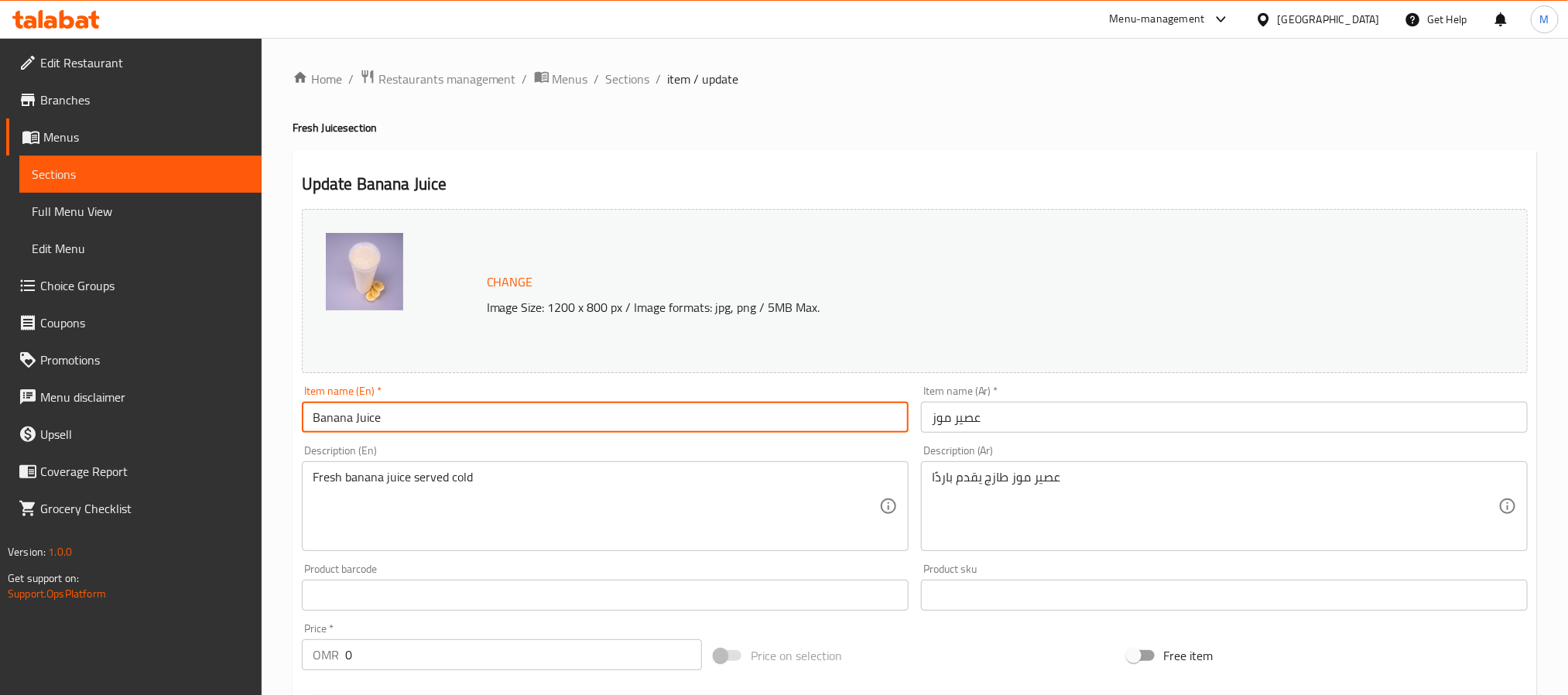
click at [639, 426] on input "Banana Juice" at bounding box center [605, 417] width 607 height 31
click at [622, 85] on span "Sections" at bounding box center [628, 78] width 44 height 18
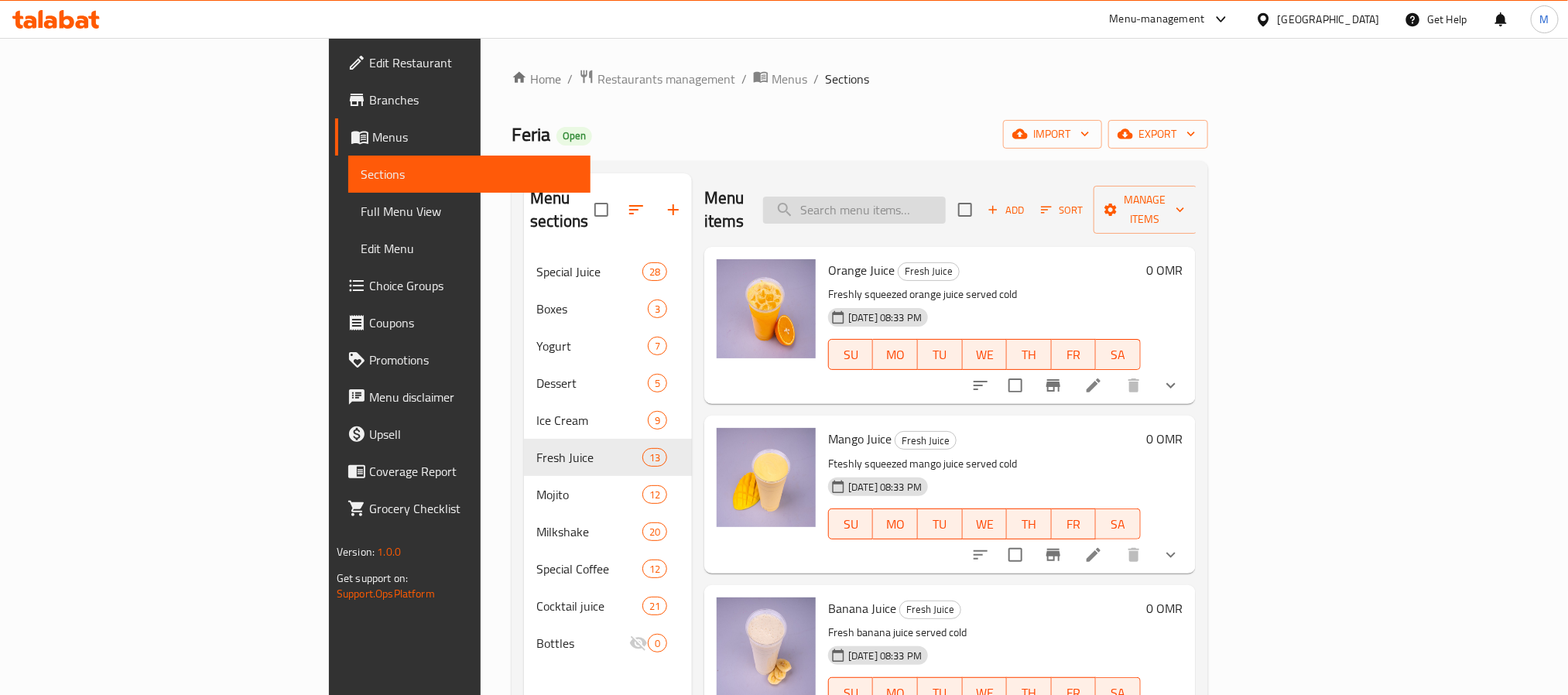
click at [945, 212] on input "search" at bounding box center [854, 210] width 183 height 27
paste input "Banana Juice"
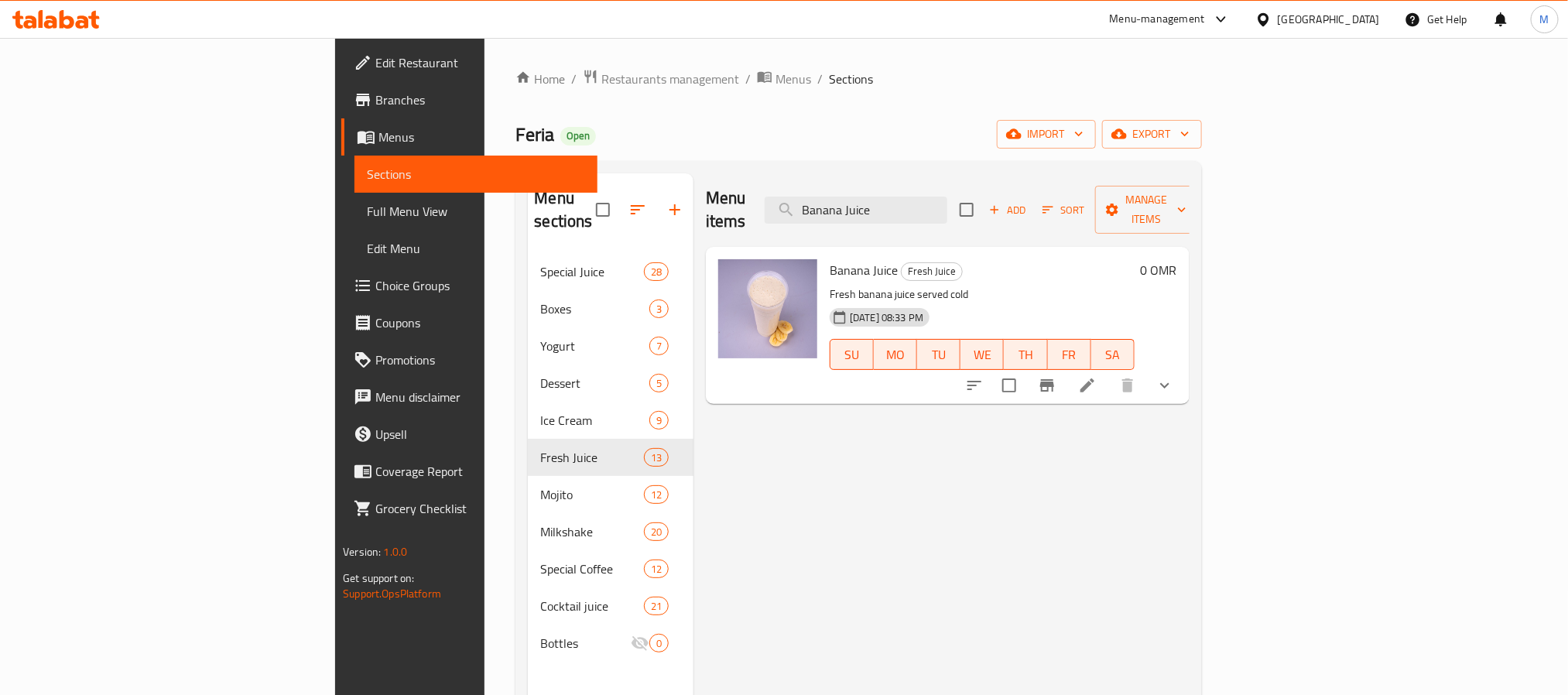
type input "Banana Juice"
click at [1183, 374] on button "show more" at bounding box center [1164, 385] width 38 height 38
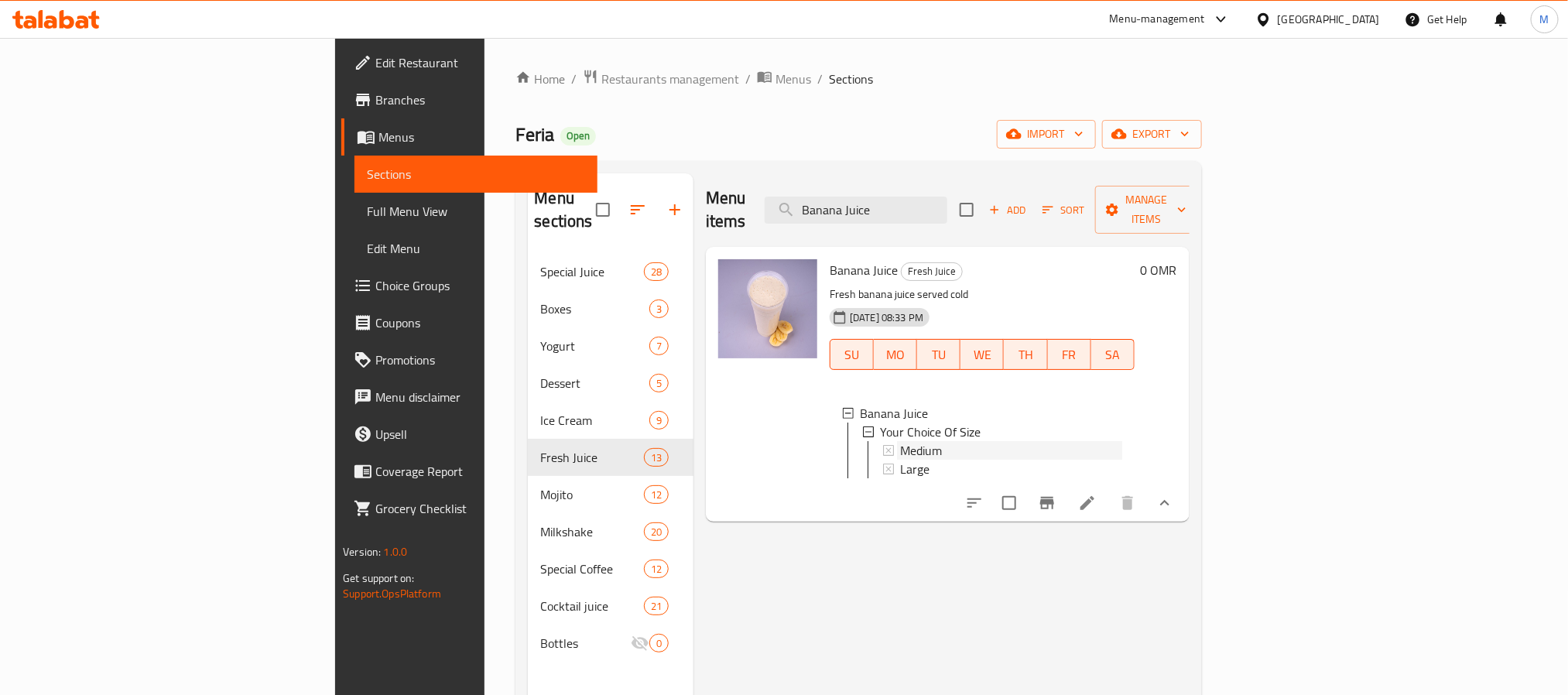
click at [964, 441] on div "Medium" at bounding box center [1011, 450] width 222 height 18
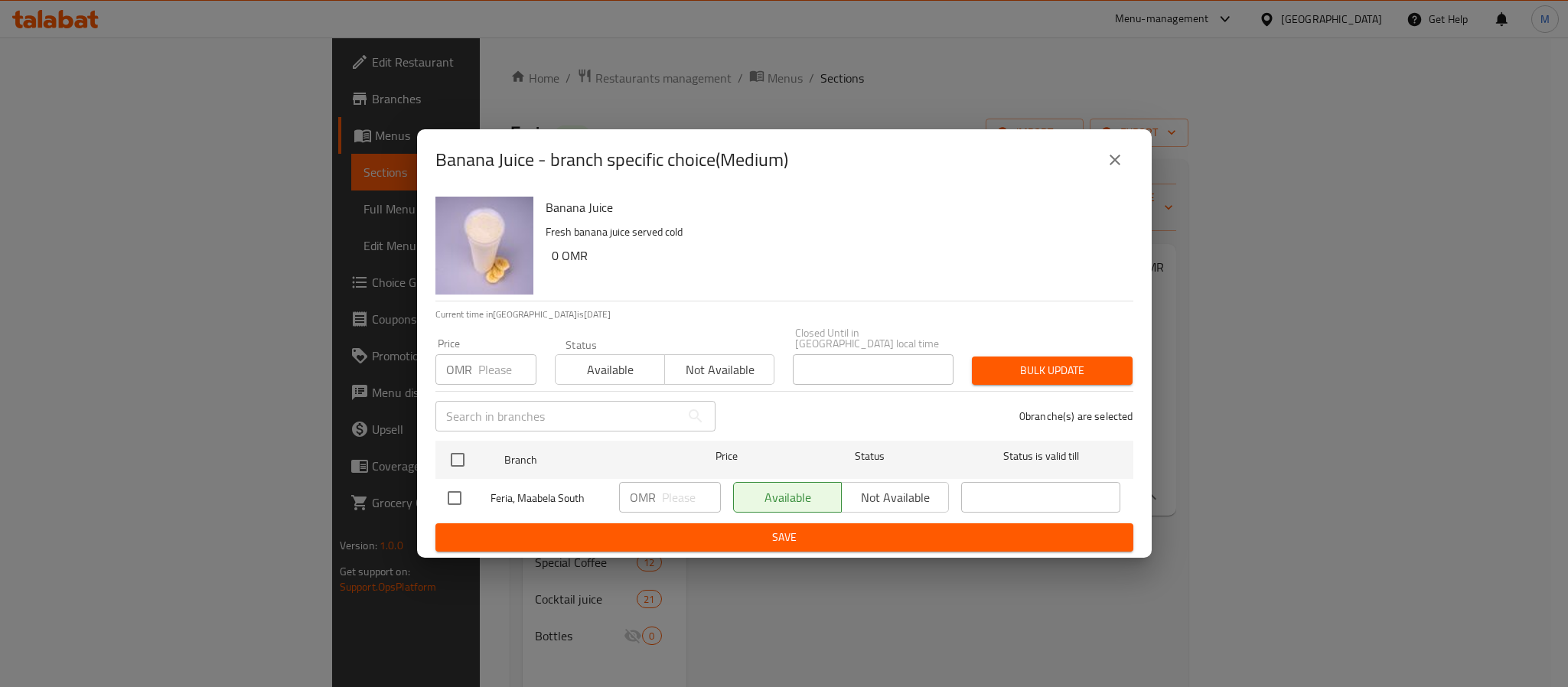
click at [1112, 165] on icon "close" at bounding box center [1115, 160] width 11 height 11
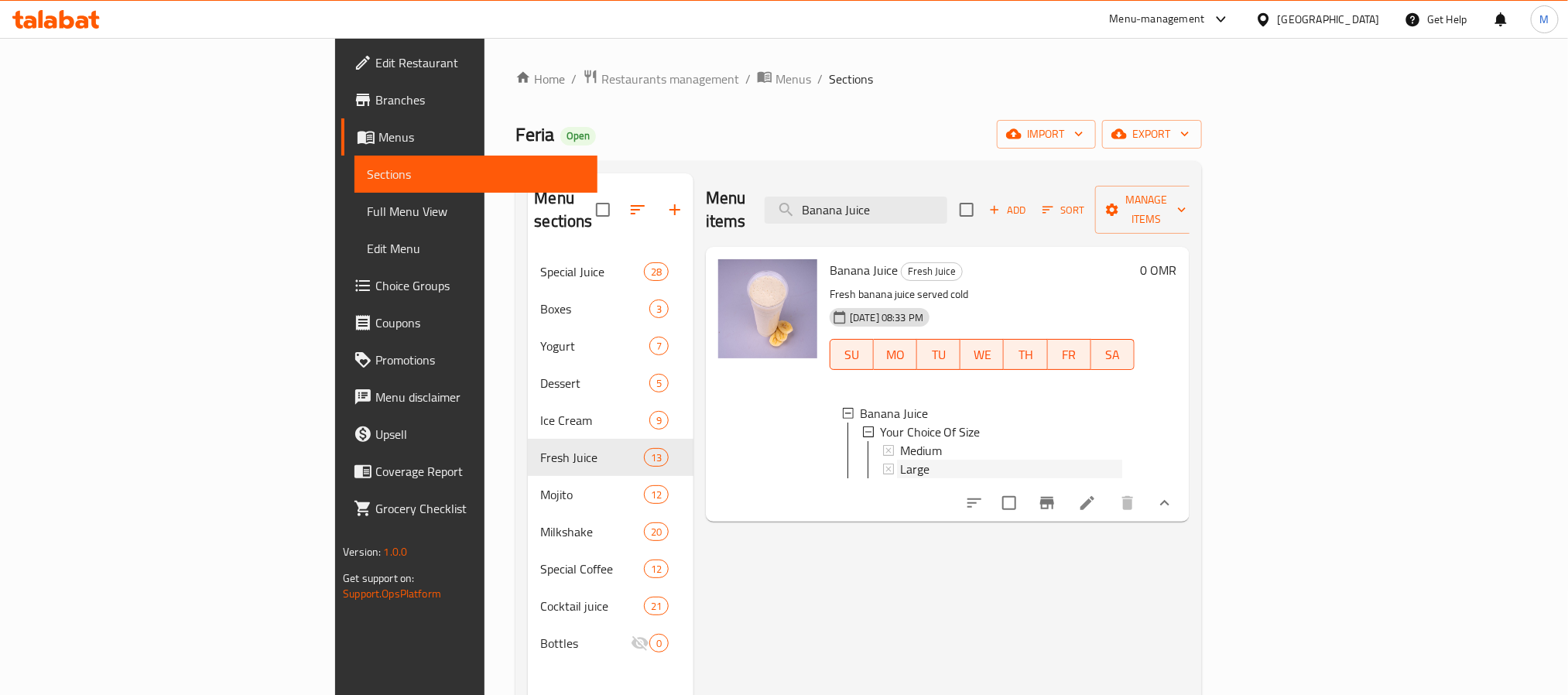
click at [900, 460] on div "Large" at bounding box center [1011, 469] width 222 height 18
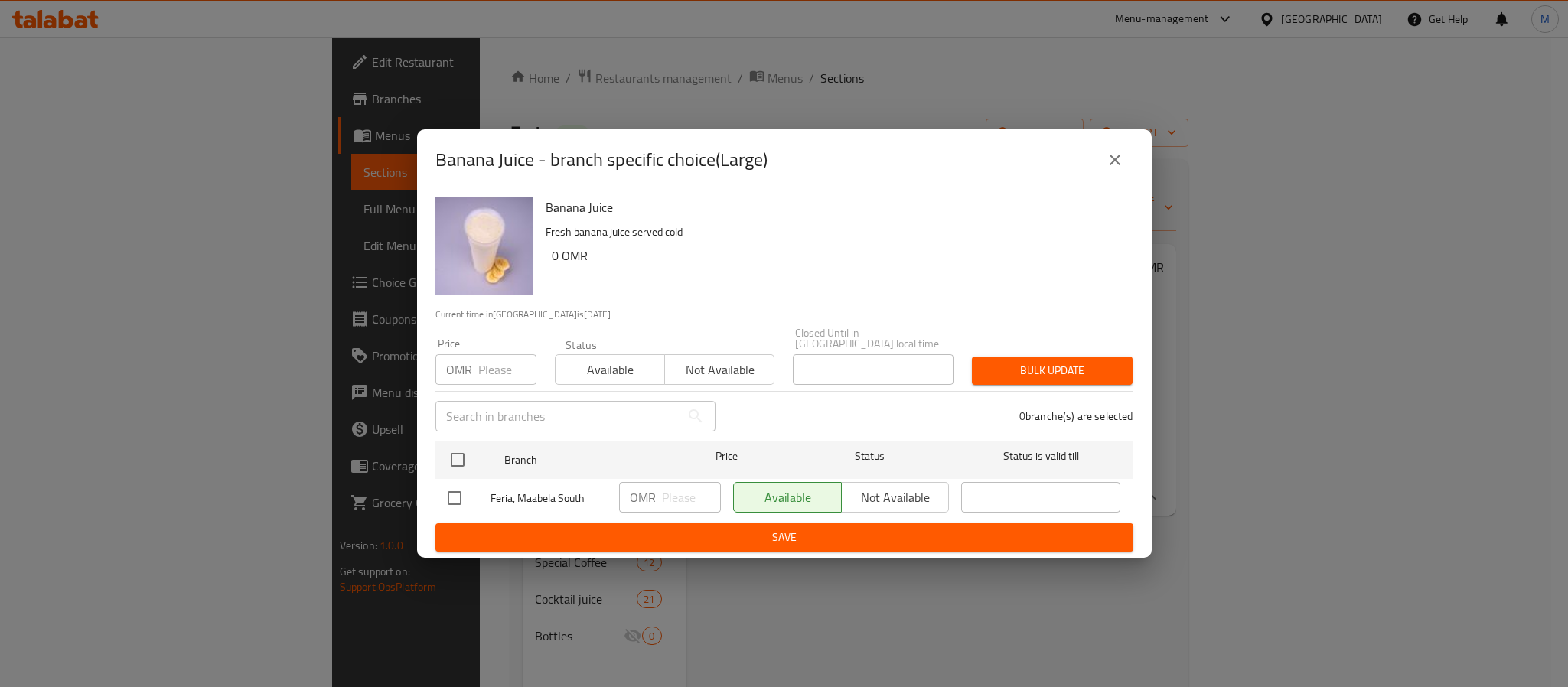
drag, startPoint x: 1128, startPoint y: 145, endPoint x: 1126, endPoint y: 156, distance: 11.2
click at [1128, 147] on div "Banana Juice - branch specific choice(Large)" at bounding box center [784, 160] width 734 height 62
click at [1120, 163] on icon "close" at bounding box center [1115, 160] width 18 height 18
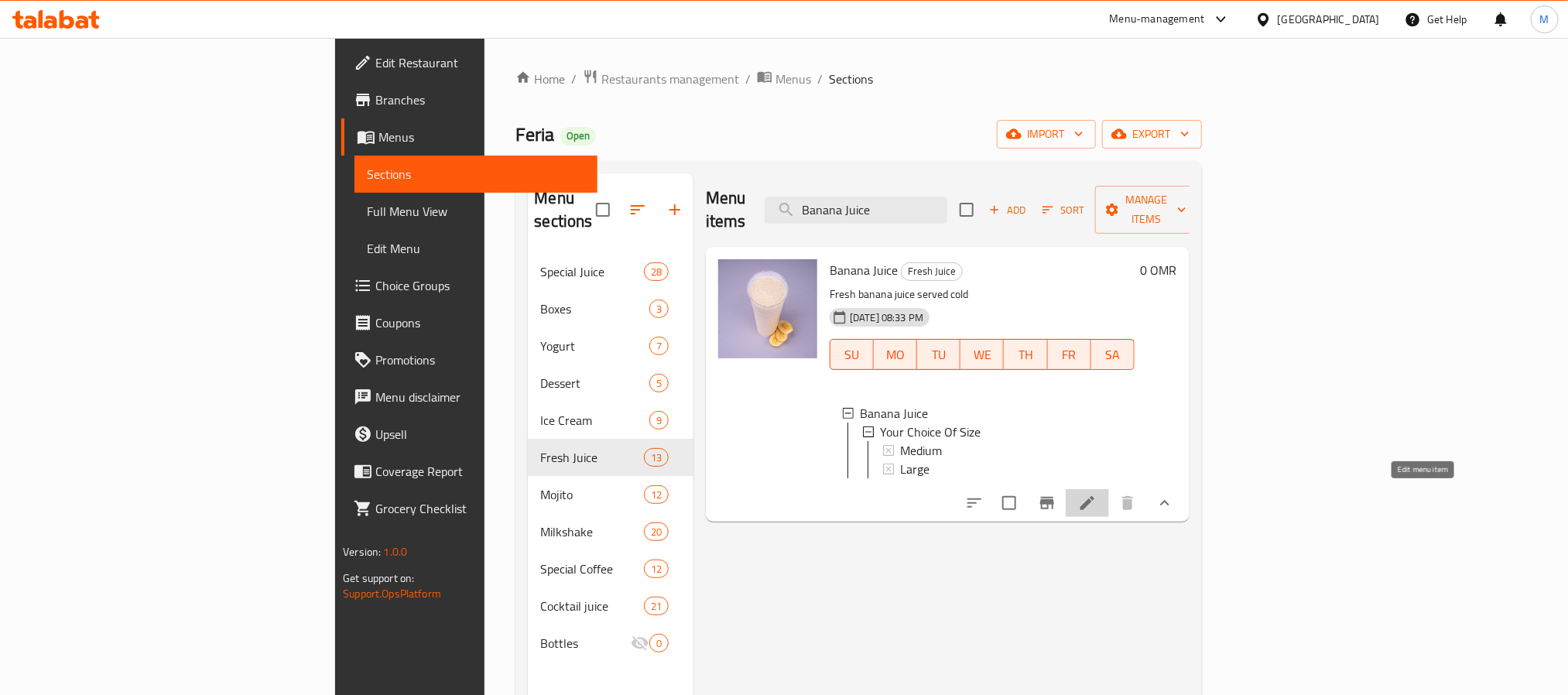
click at [1096, 504] on icon at bounding box center [1087, 502] width 18 height 18
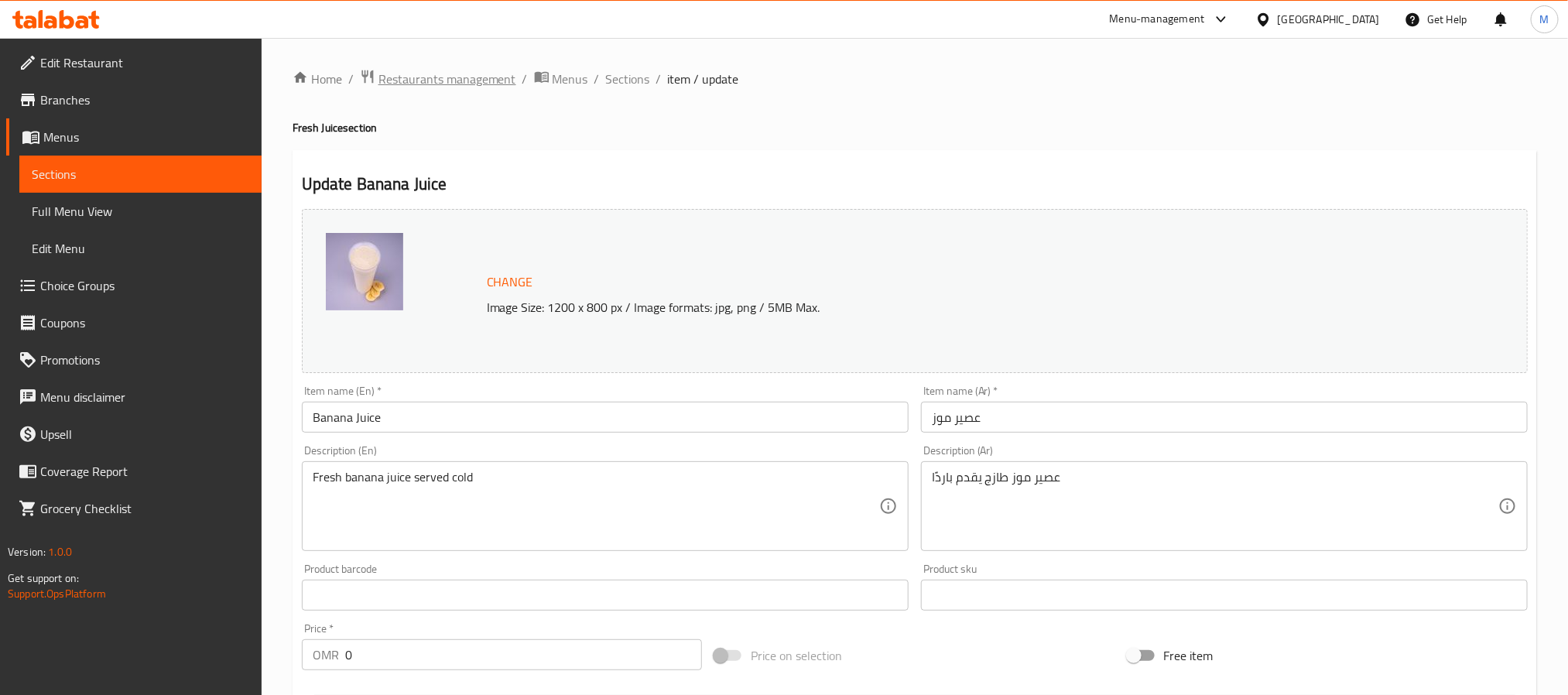
click at [420, 77] on span "Restaurants management" at bounding box center [447, 78] width 138 height 18
